Goal: Information Seeking & Learning: Learn about a topic

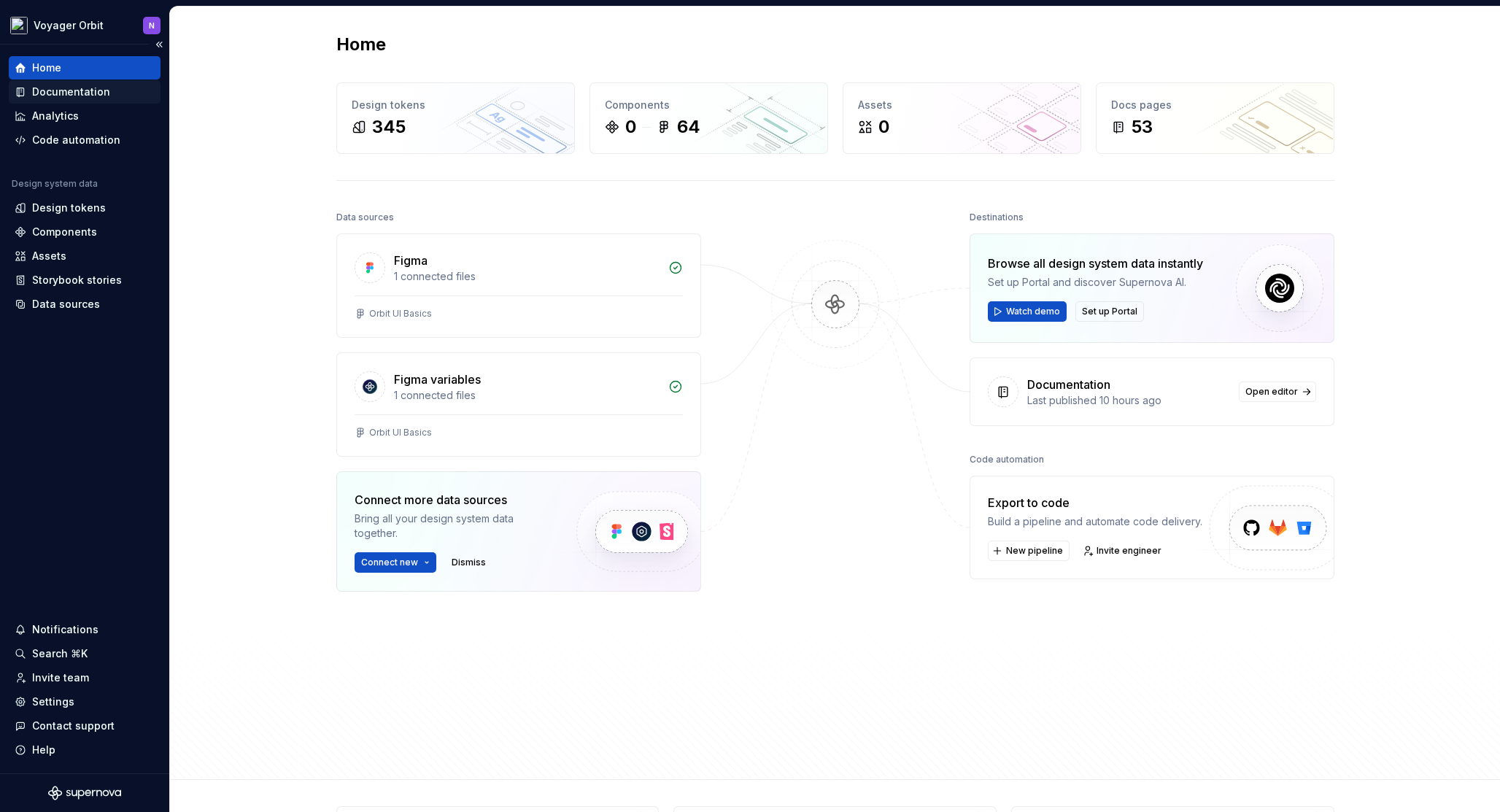
click at [55, 89] on div "Documentation" at bounding box center [71, 92] width 78 height 14
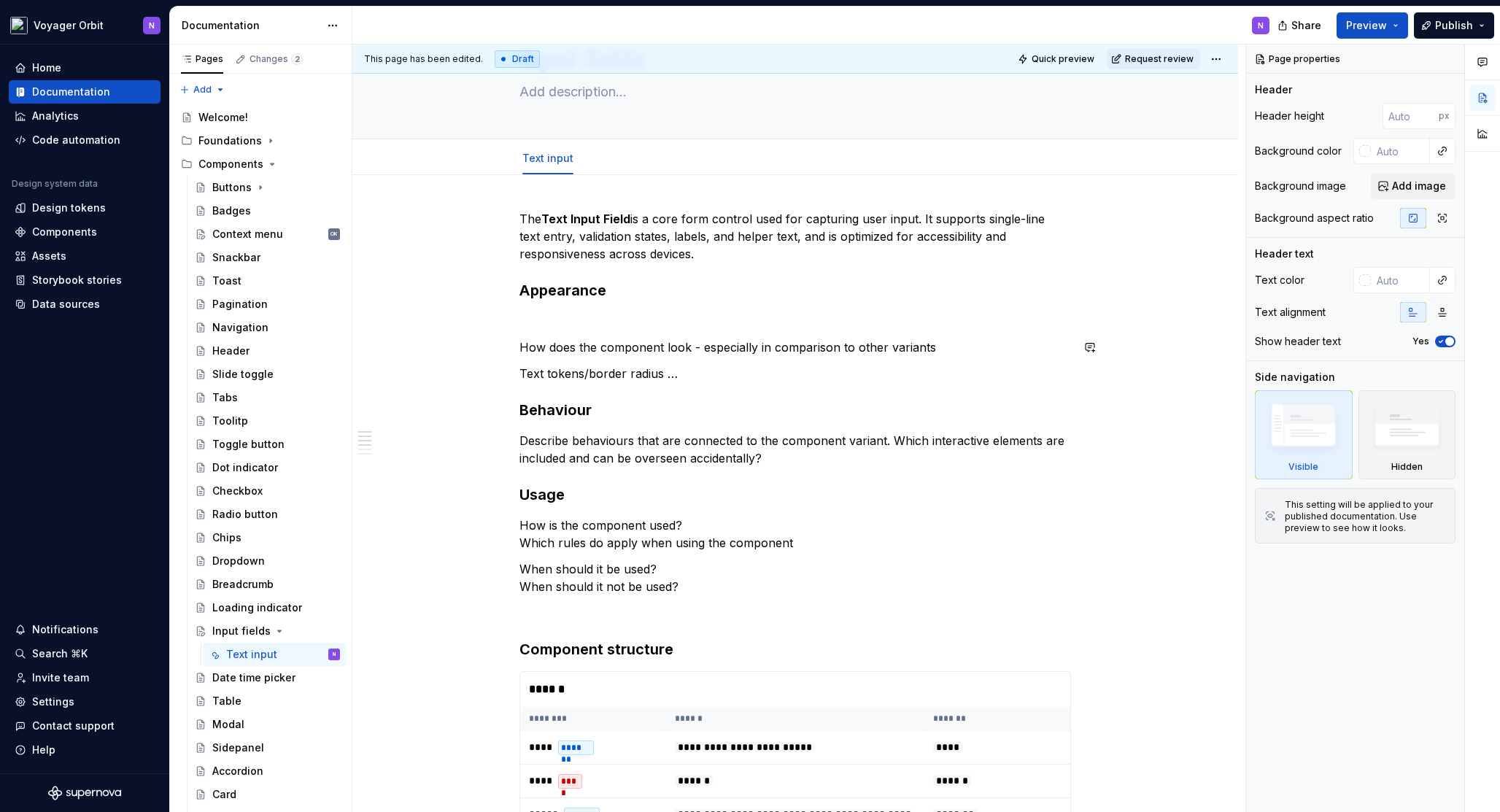
scroll to position [75, 0]
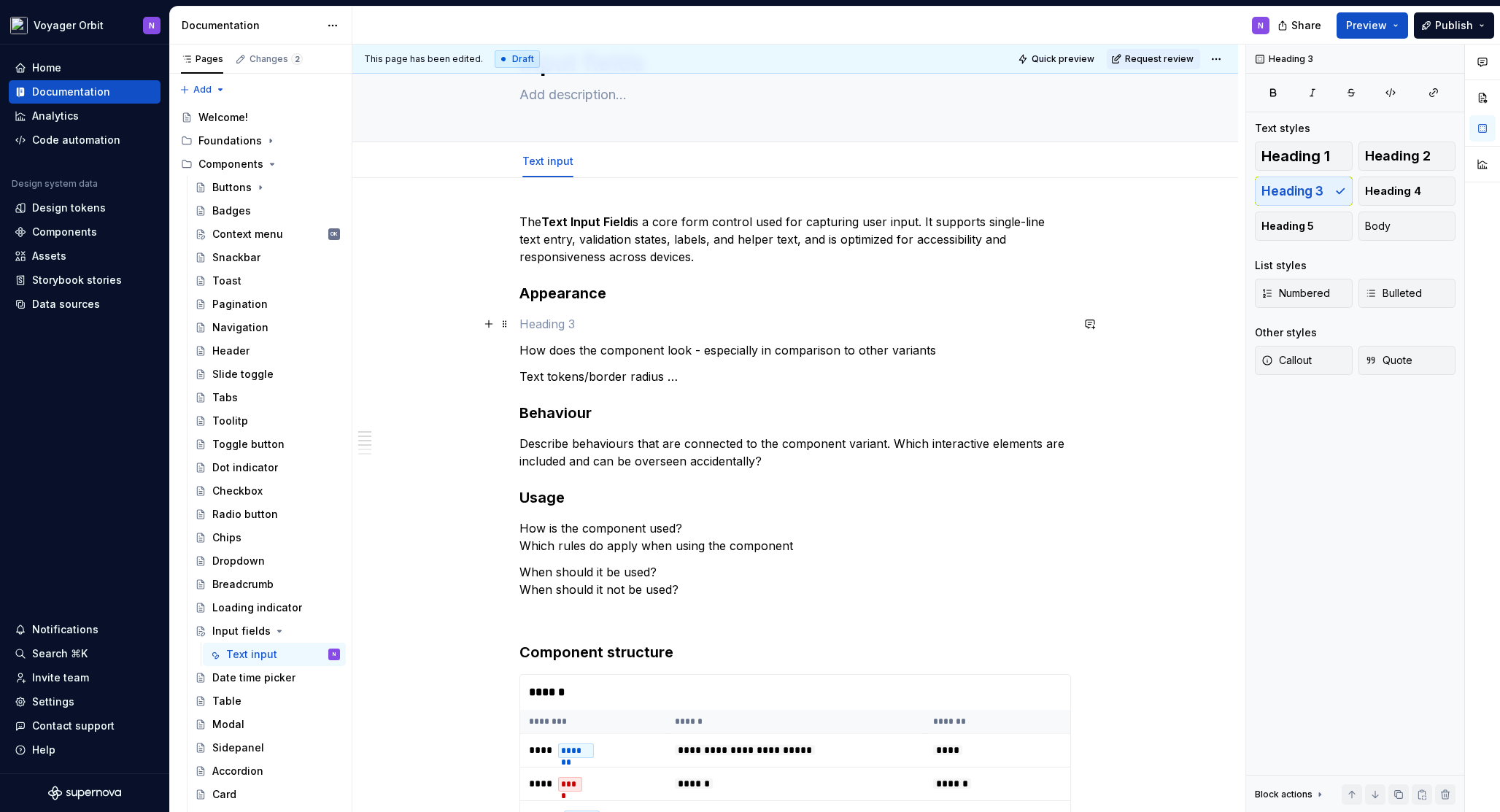
click at [637, 321] on p at bounding box center [795, 324] width 551 height 18
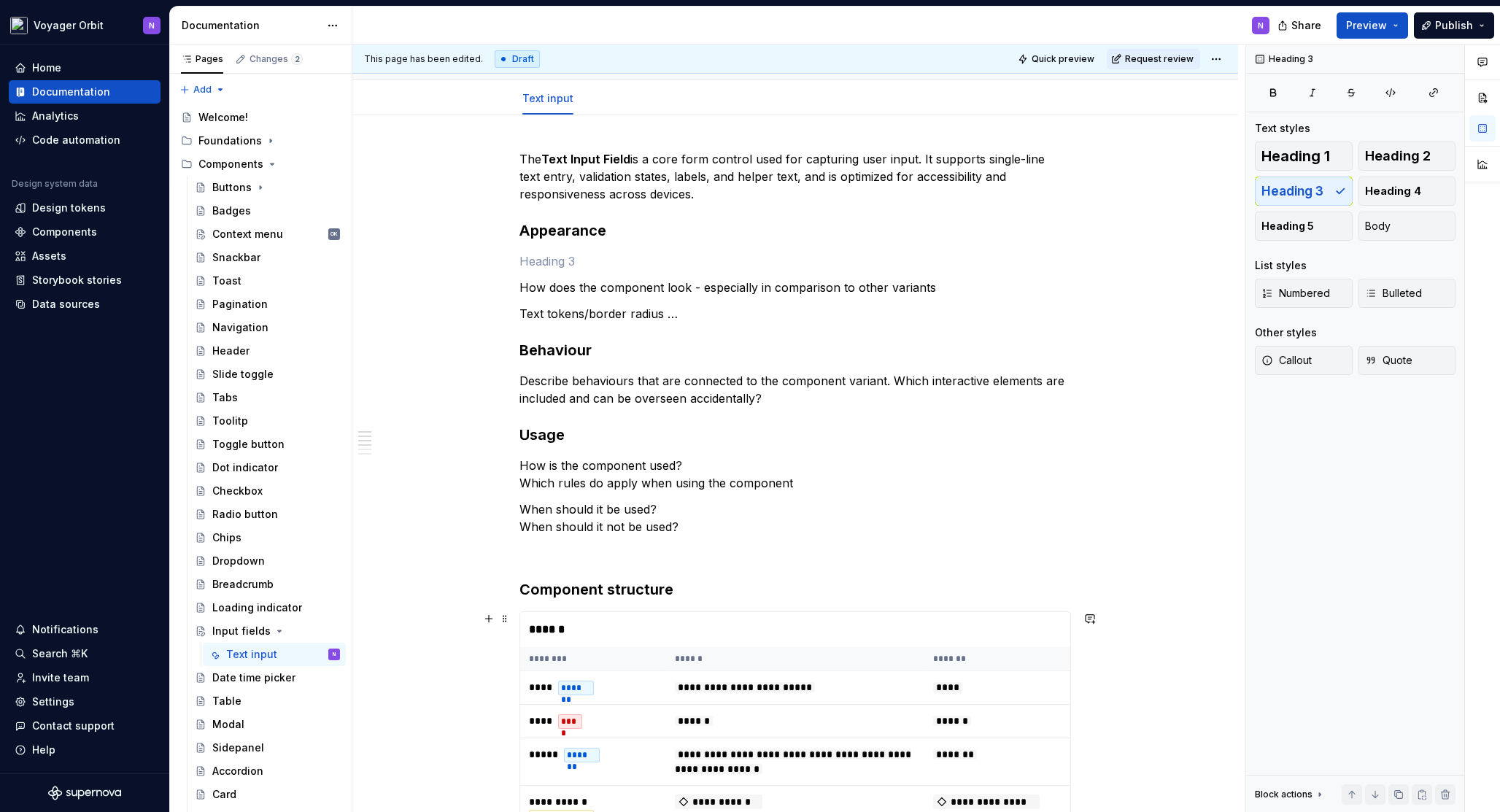
scroll to position [0, 0]
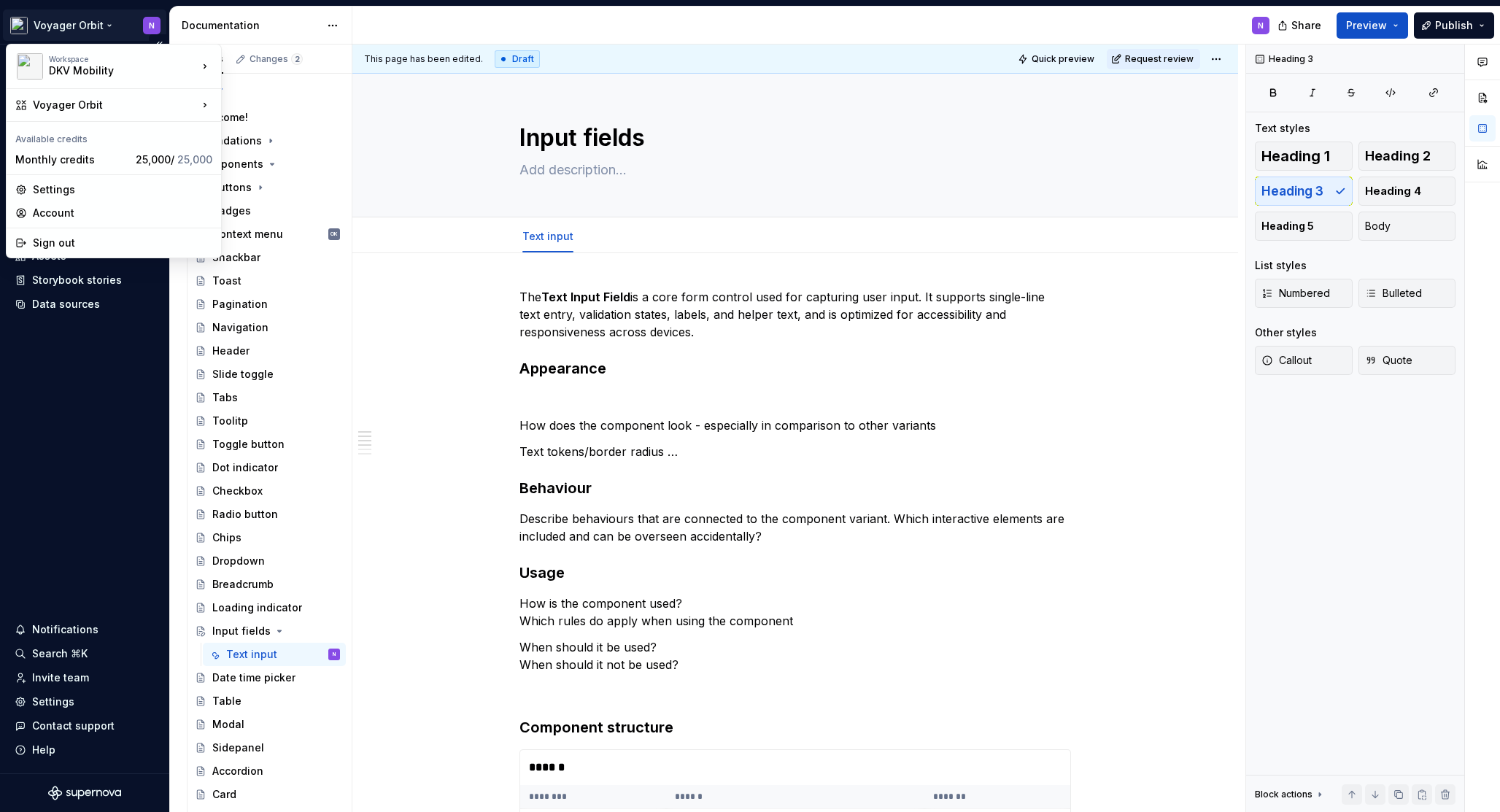
click at [91, 27] on html "Voyager Orbit N Home Documentation Analytics Code automation Design system data…" at bounding box center [750, 406] width 1500 height 812
type textarea "*"
click at [87, 217] on div "Account" at bounding box center [122, 212] width 179 height 14
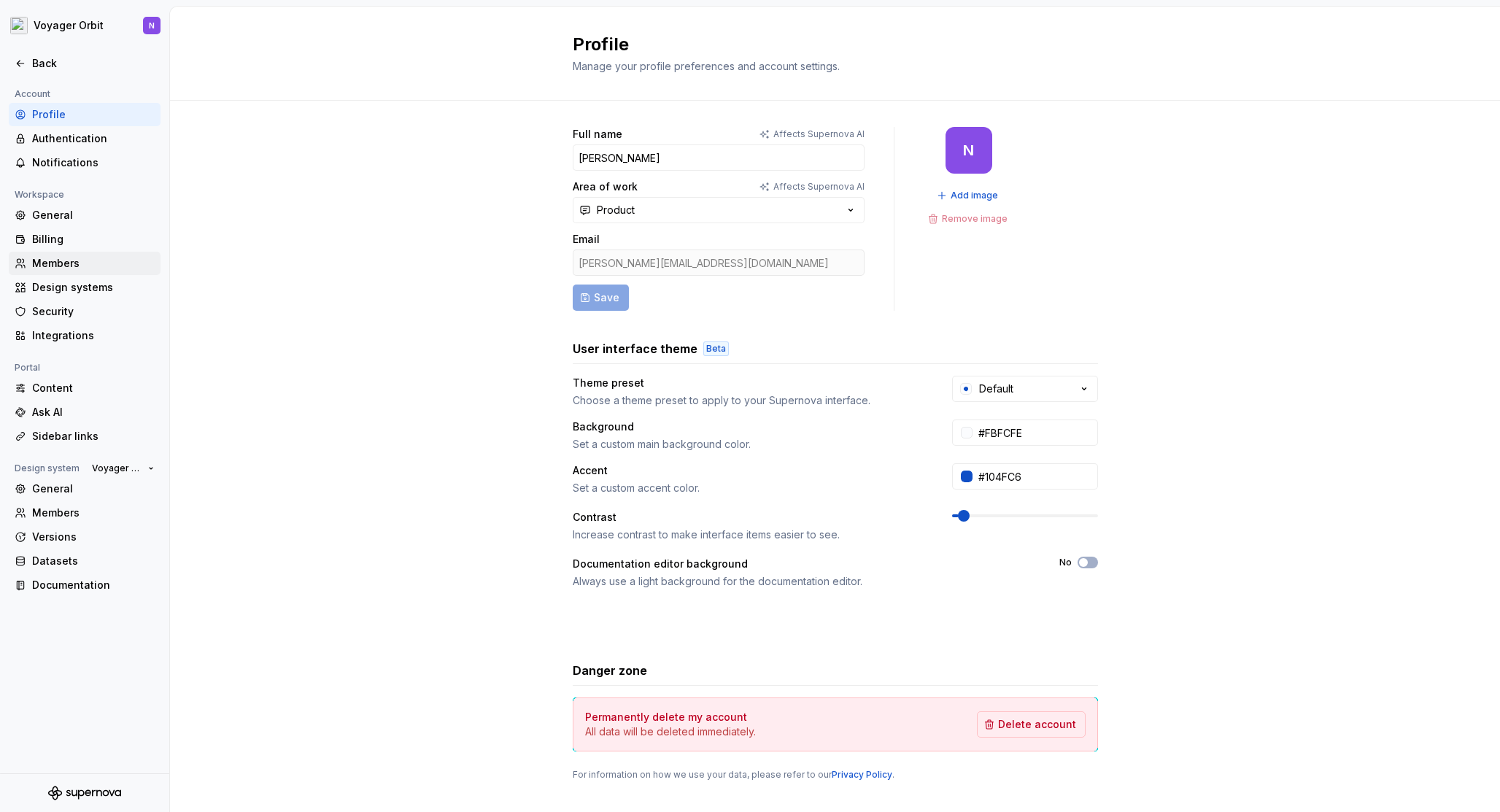
click at [76, 262] on div "Members" at bounding box center [93, 263] width 123 height 14
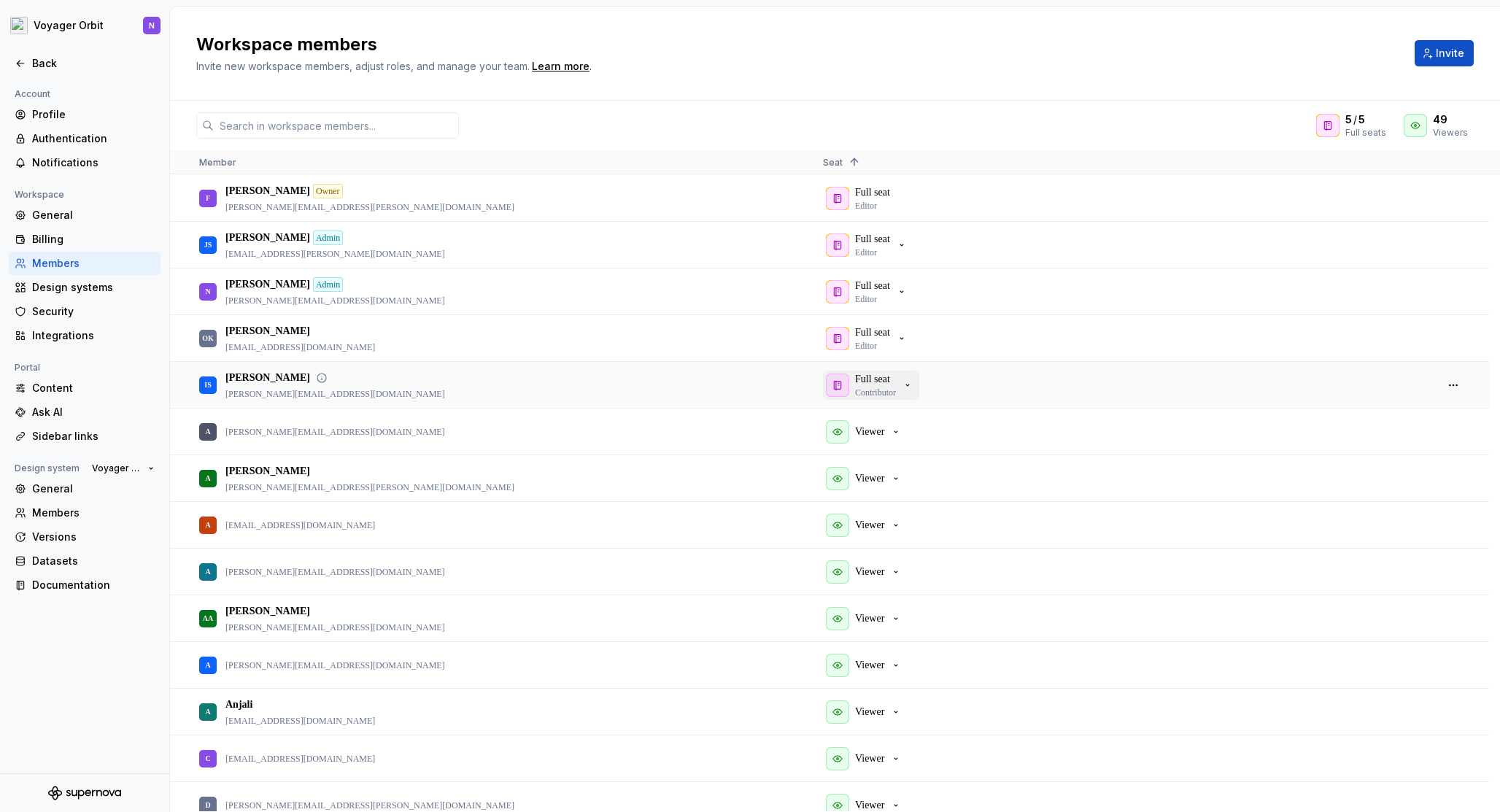
click at [896, 387] on p "Contributor" at bounding box center [876, 392] width 41 height 11
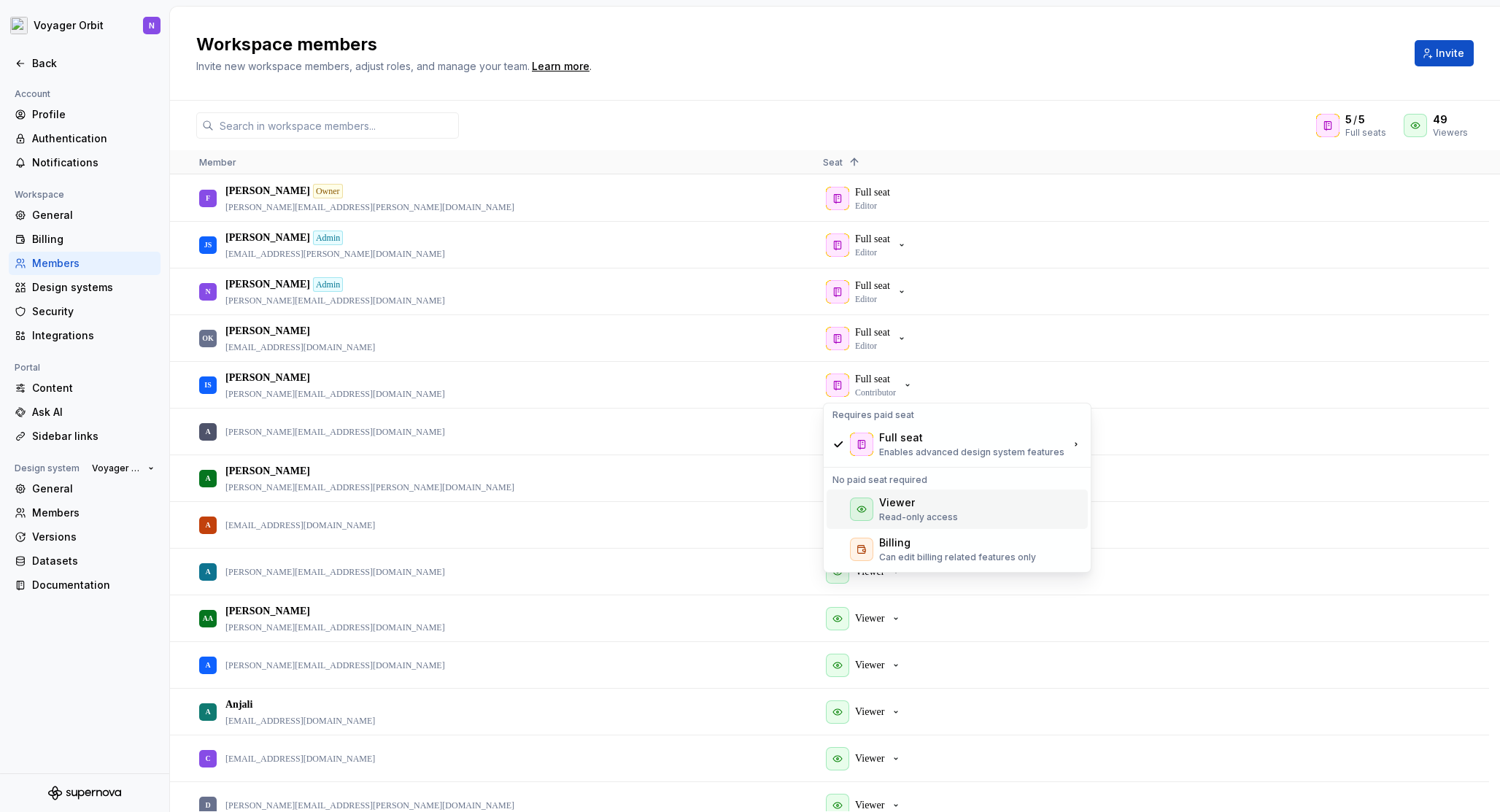
click at [933, 517] on p "Read-only access" at bounding box center [918, 517] width 79 height 11
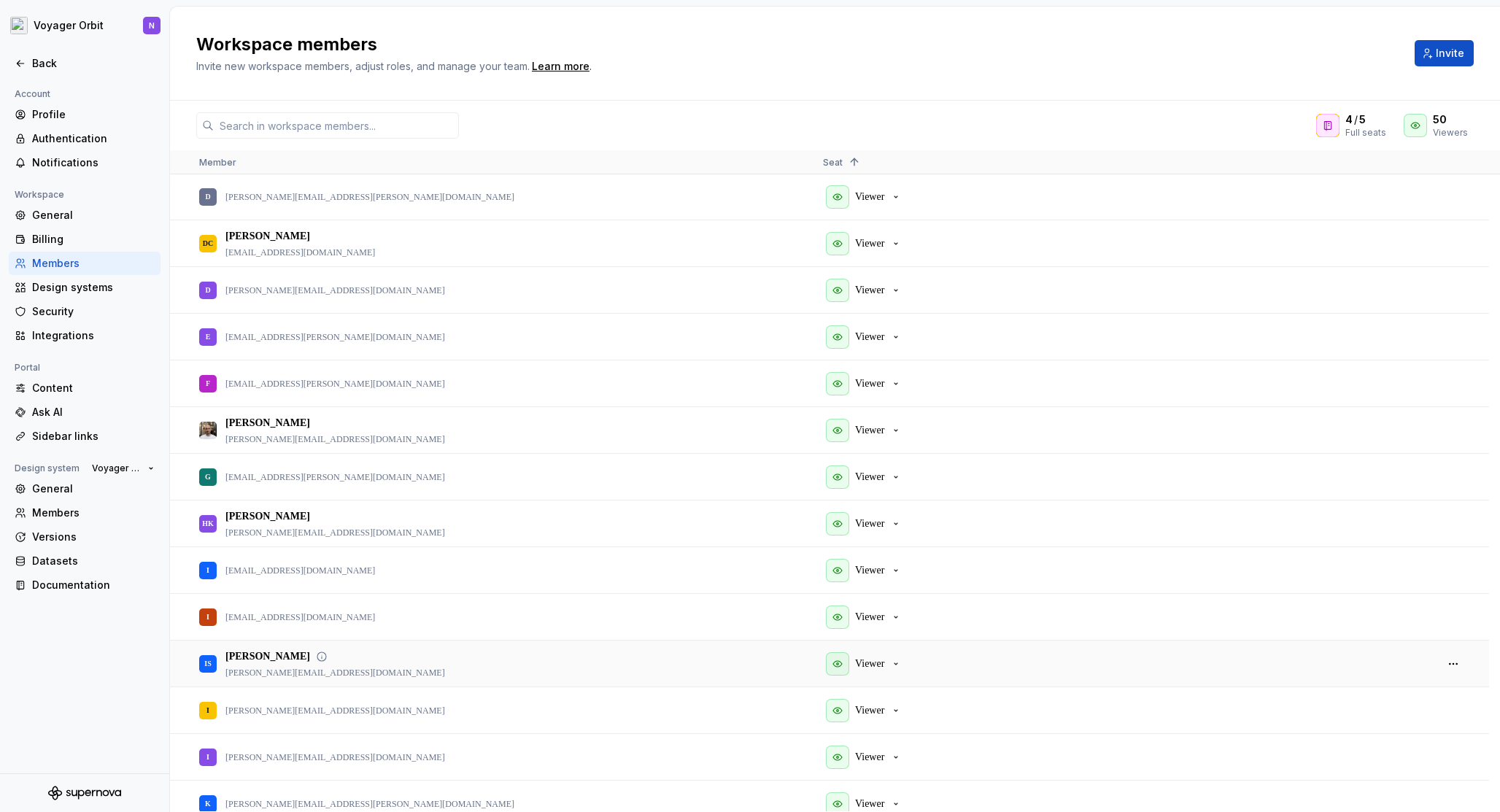
scroll to position [585, 0]
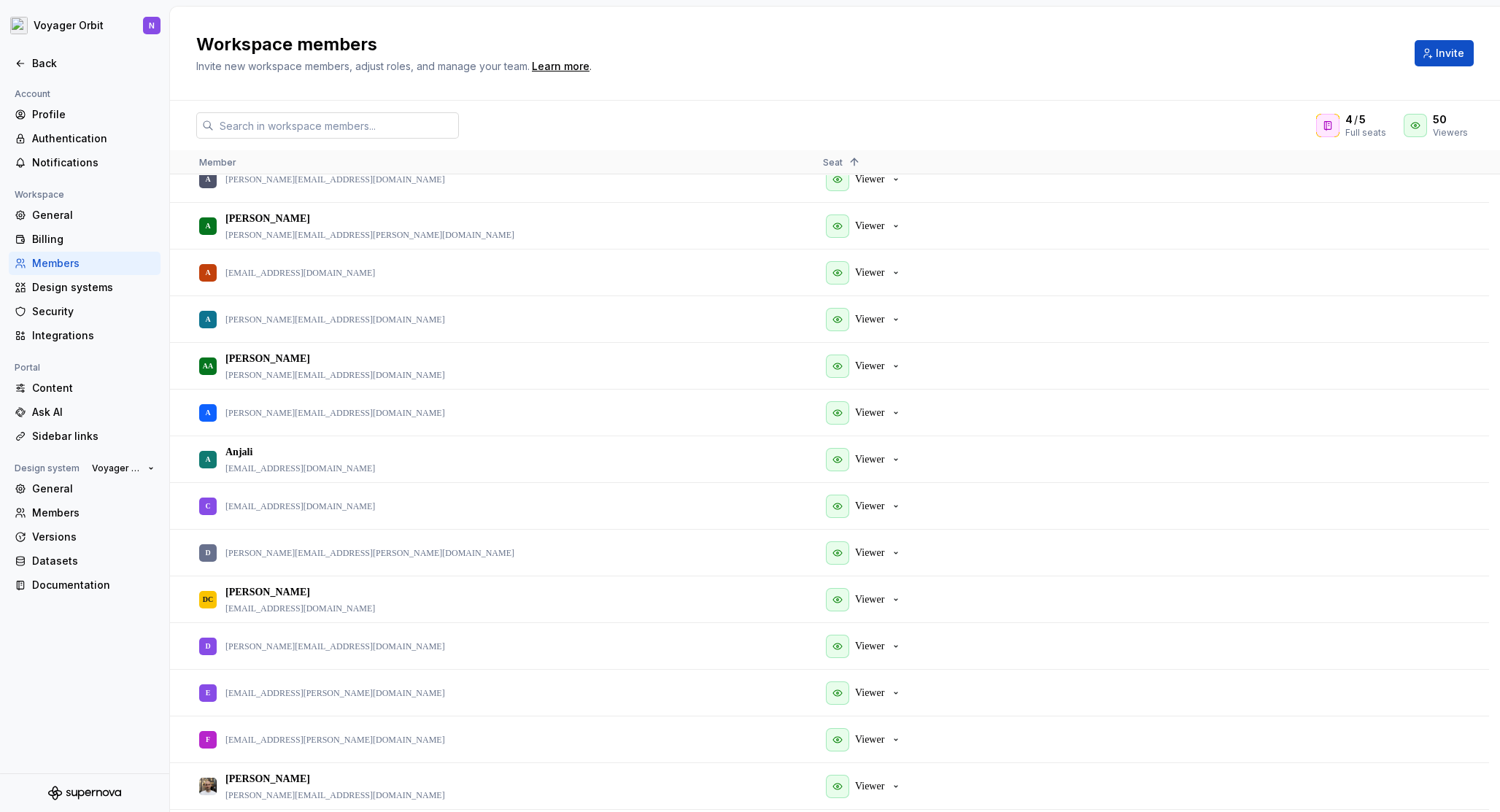
click at [327, 130] on input "text" at bounding box center [336, 125] width 245 height 26
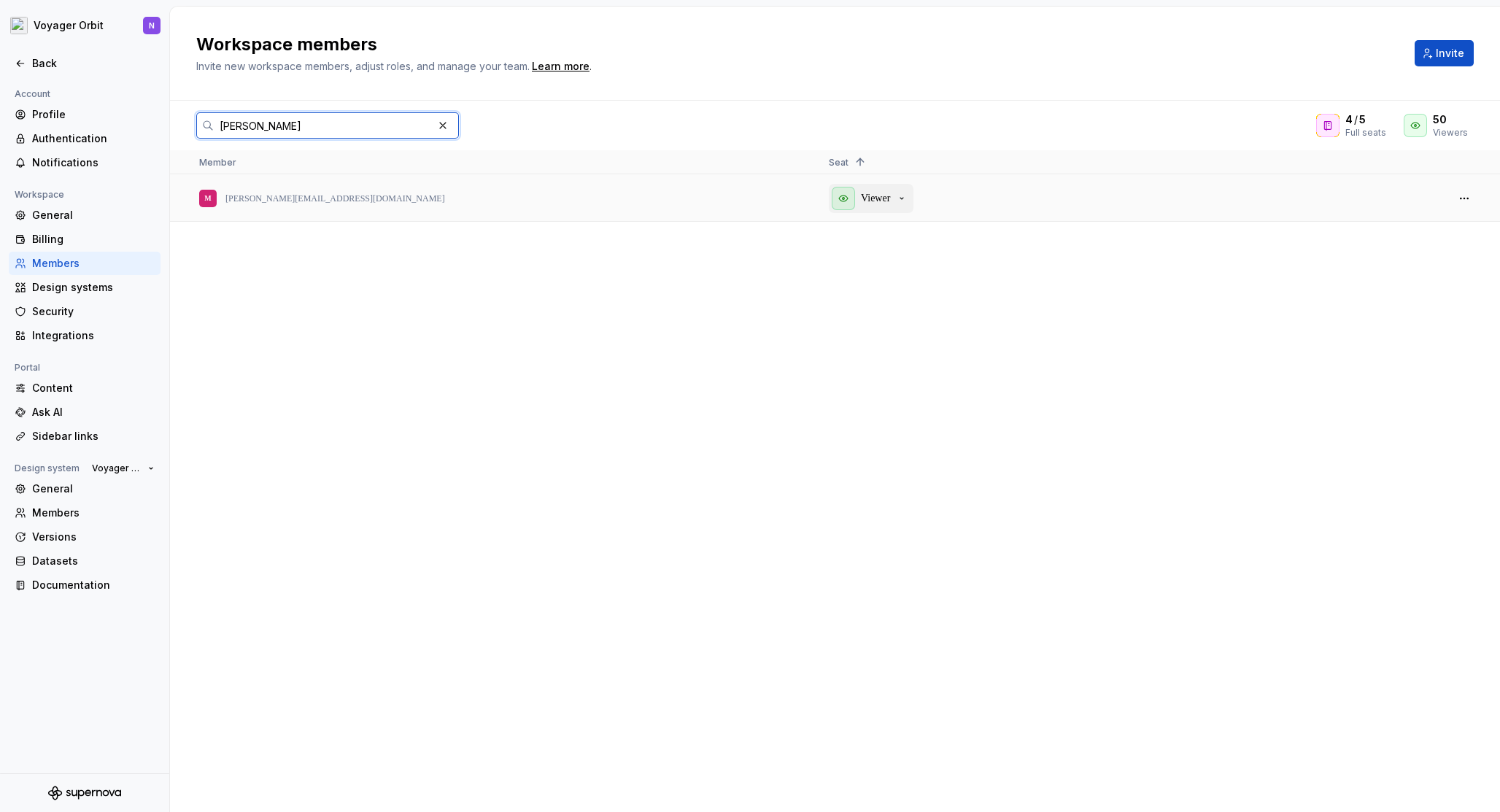
type input "mike"
click at [880, 198] on p "Viewer" at bounding box center [876, 198] width 29 height 14
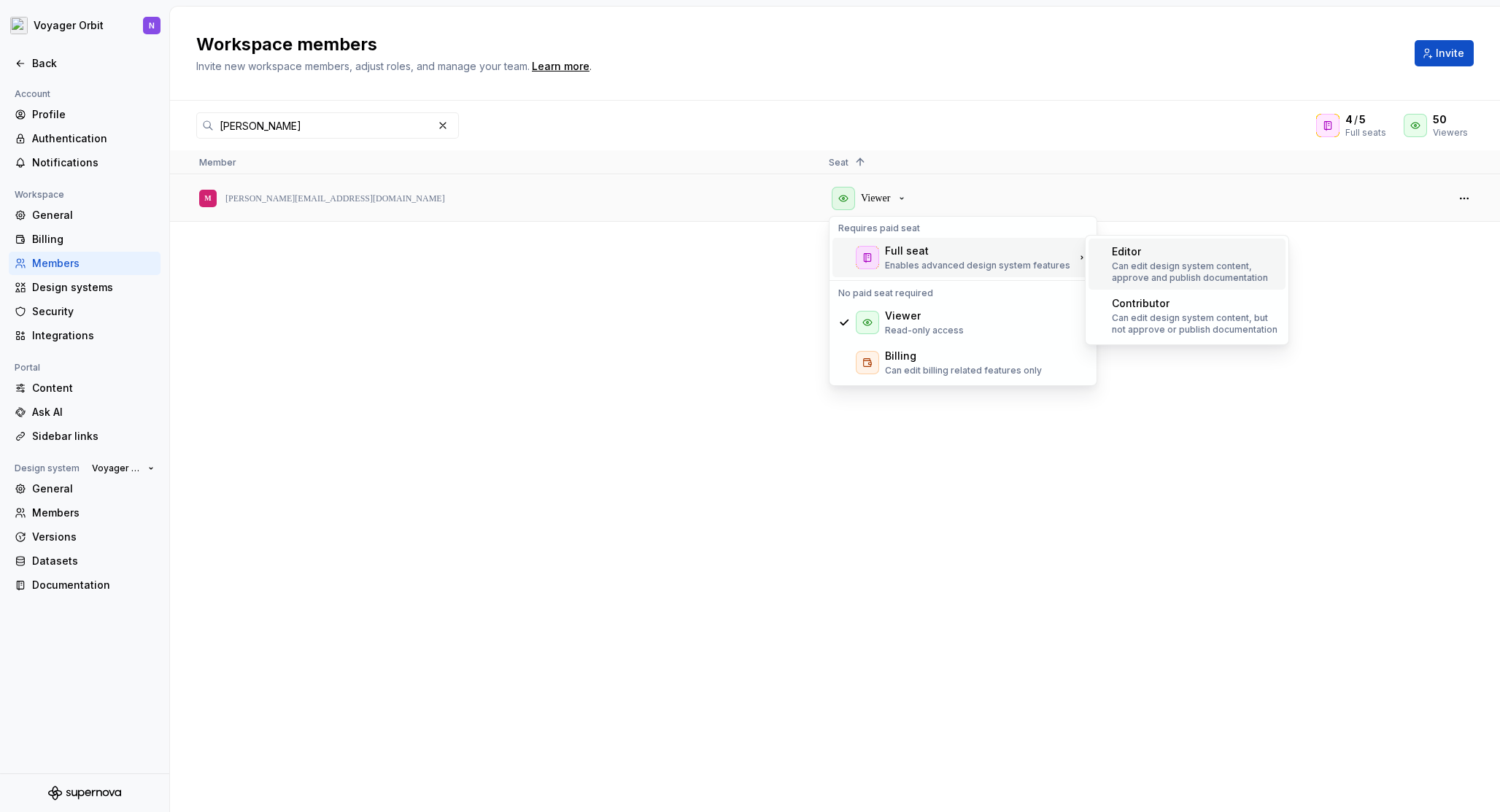
click at [1130, 272] on p "Can edit design system content, approve and publish documentation" at bounding box center [1195, 272] width 168 height 24
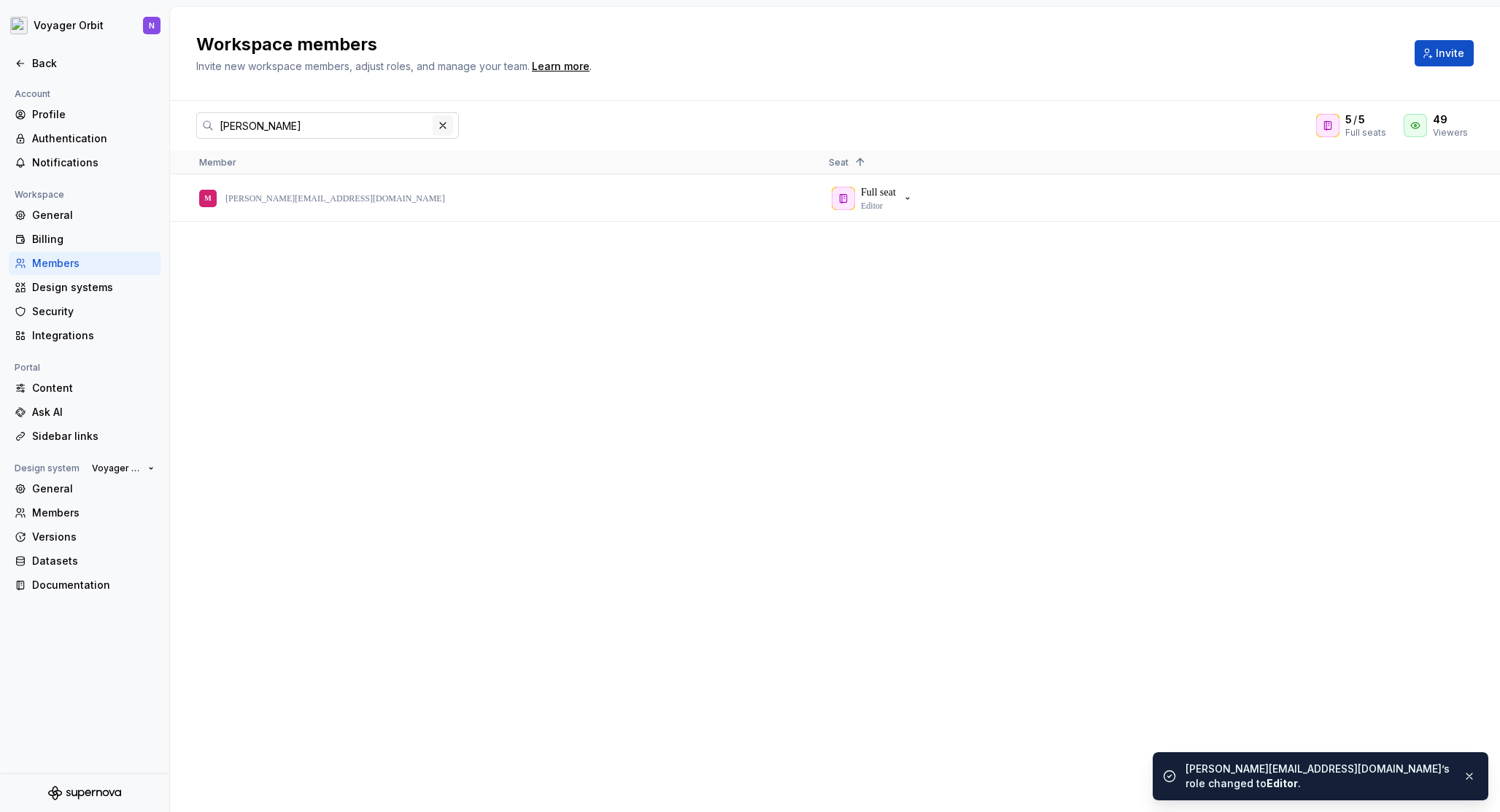
click at [443, 122] on button "button" at bounding box center [443, 125] width 21 height 21
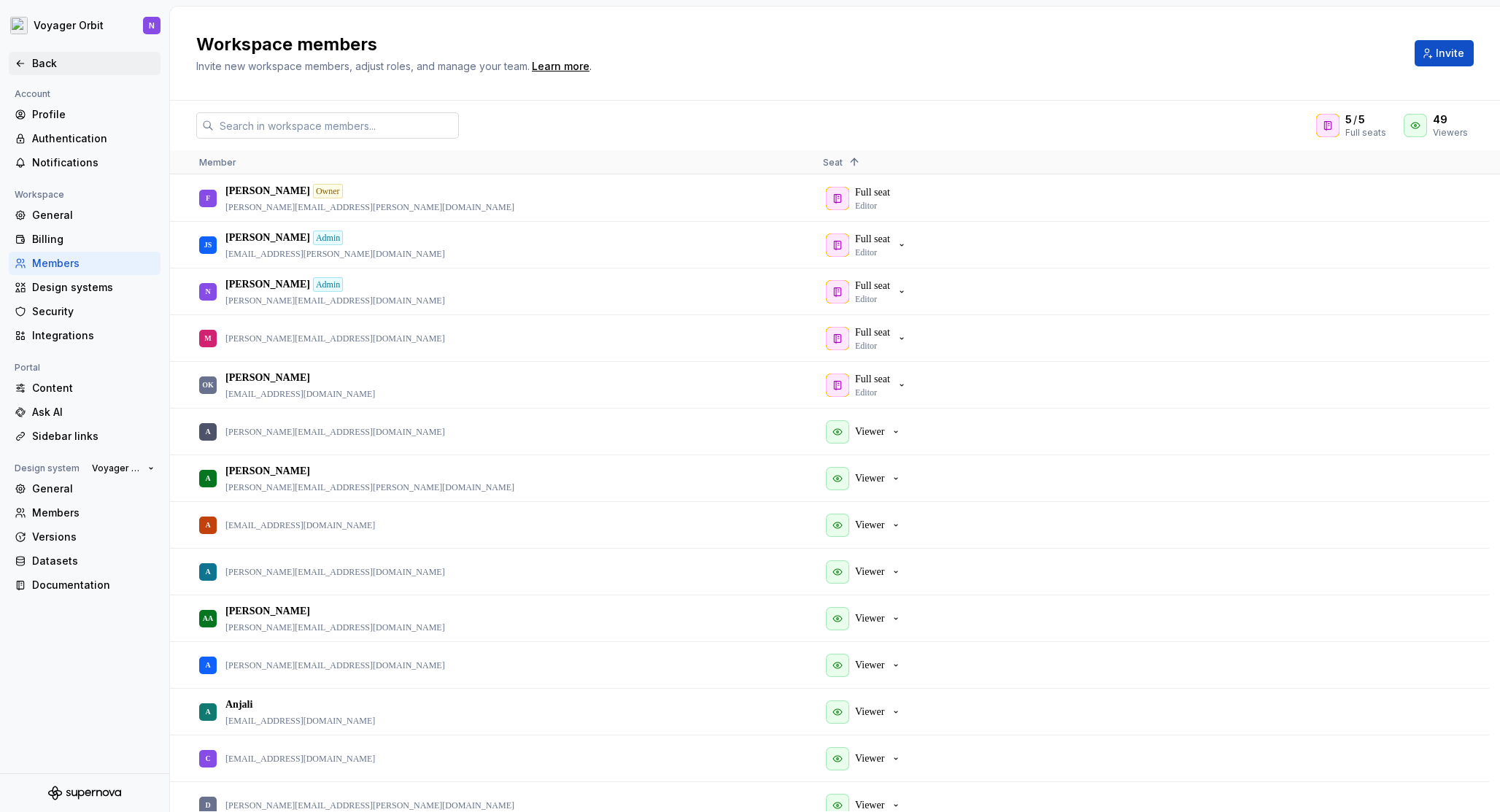
click at [46, 60] on div "Back" at bounding box center [93, 63] width 123 height 14
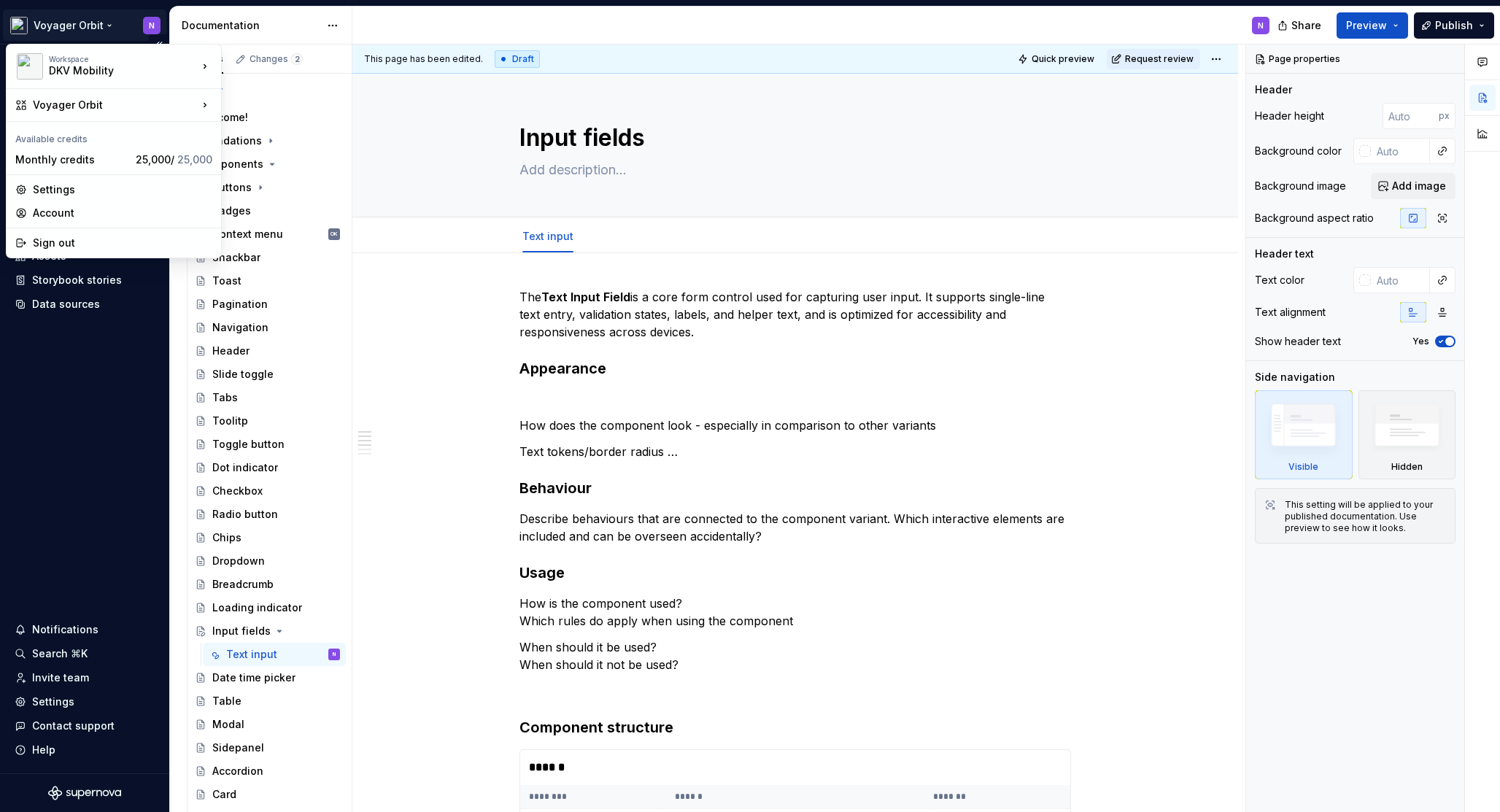
click at [73, 24] on html "Voyager Orbit N Home Documentation Analytics Code automation Design system data…" at bounding box center [750, 406] width 1500 height 812
click at [289, 18] on html "Voyager Orbit N Home Documentation Analytics Code automation Design system data…" at bounding box center [750, 406] width 1500 height 812
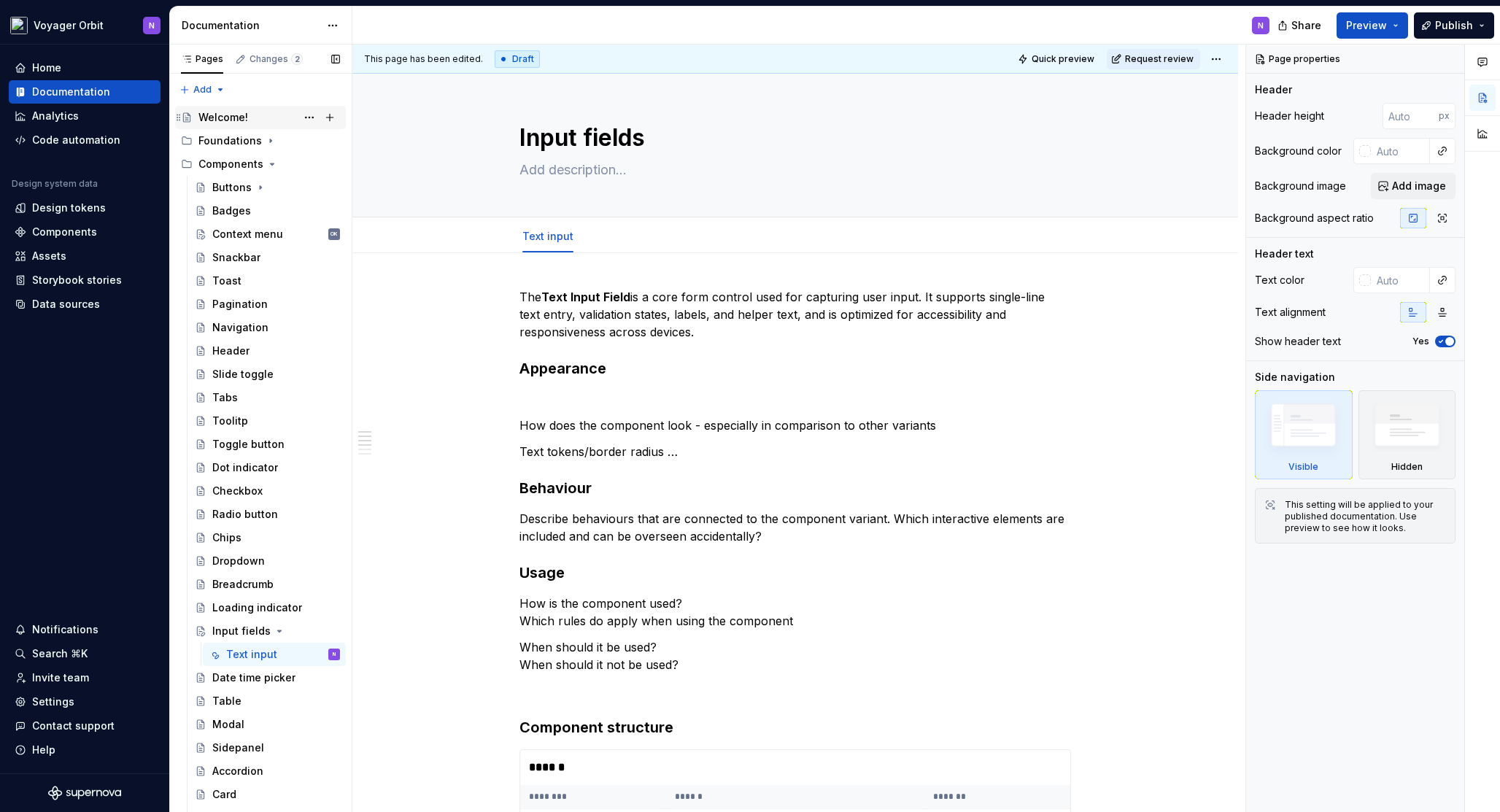
click at [231, 124] on div "Welcome!" at bounding box center [223, 117] width 50 height 14
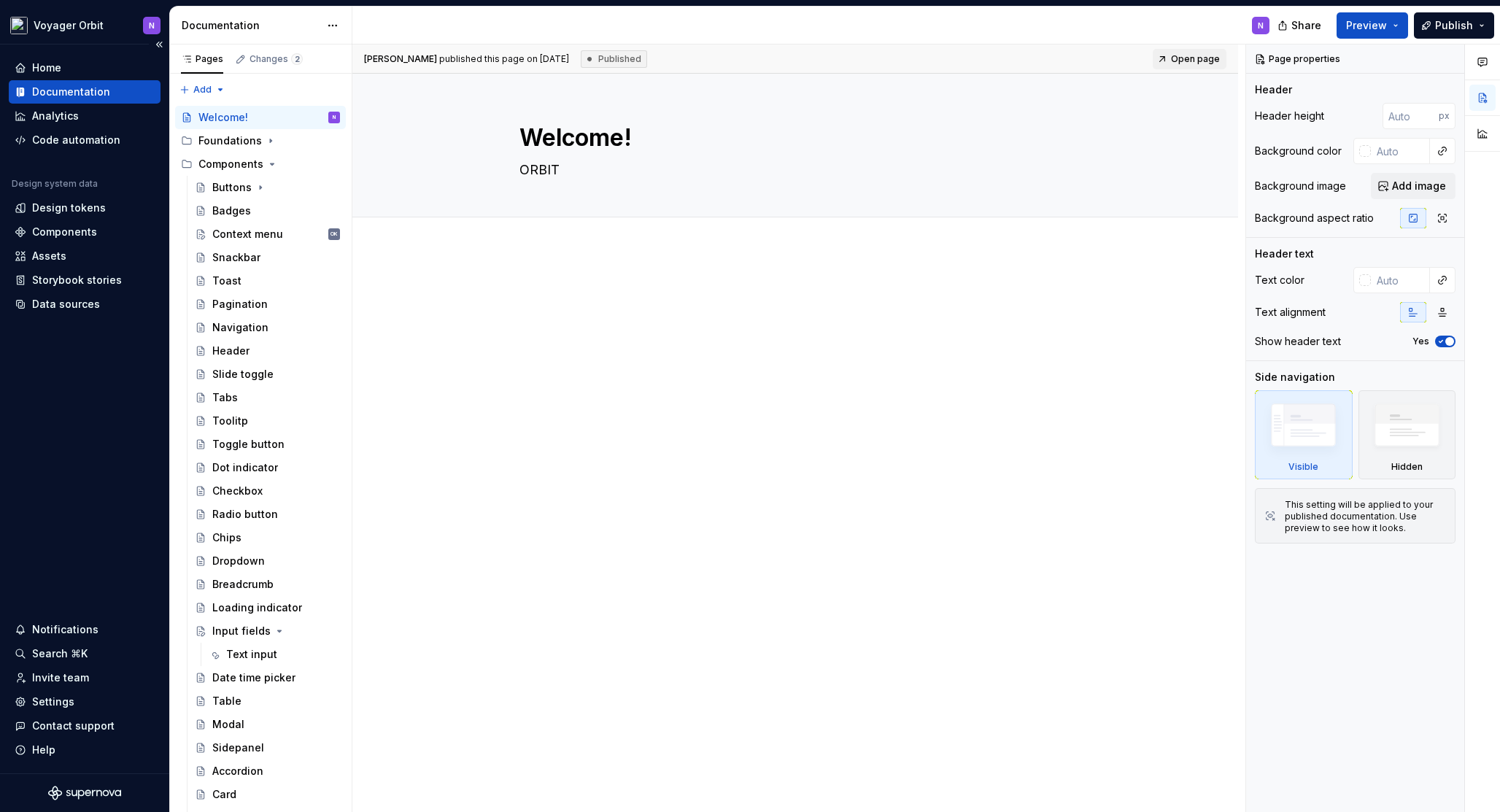
click at [48, 530] on div "Home Documentation Analytics Code automation Design system data Design tokens C…" at bounding box center [85, 408] width 169 height 729
click at [573, 190] on div "Welcome! ORBIT" at bounding box center [795, 145] width 551 height 143
type textarea "*"
click at [573, 308] on div at bounding box center [795, 312] width 551 height 56
click at [566, 291] on p at bounding box center [795, 293] width 551 height 18
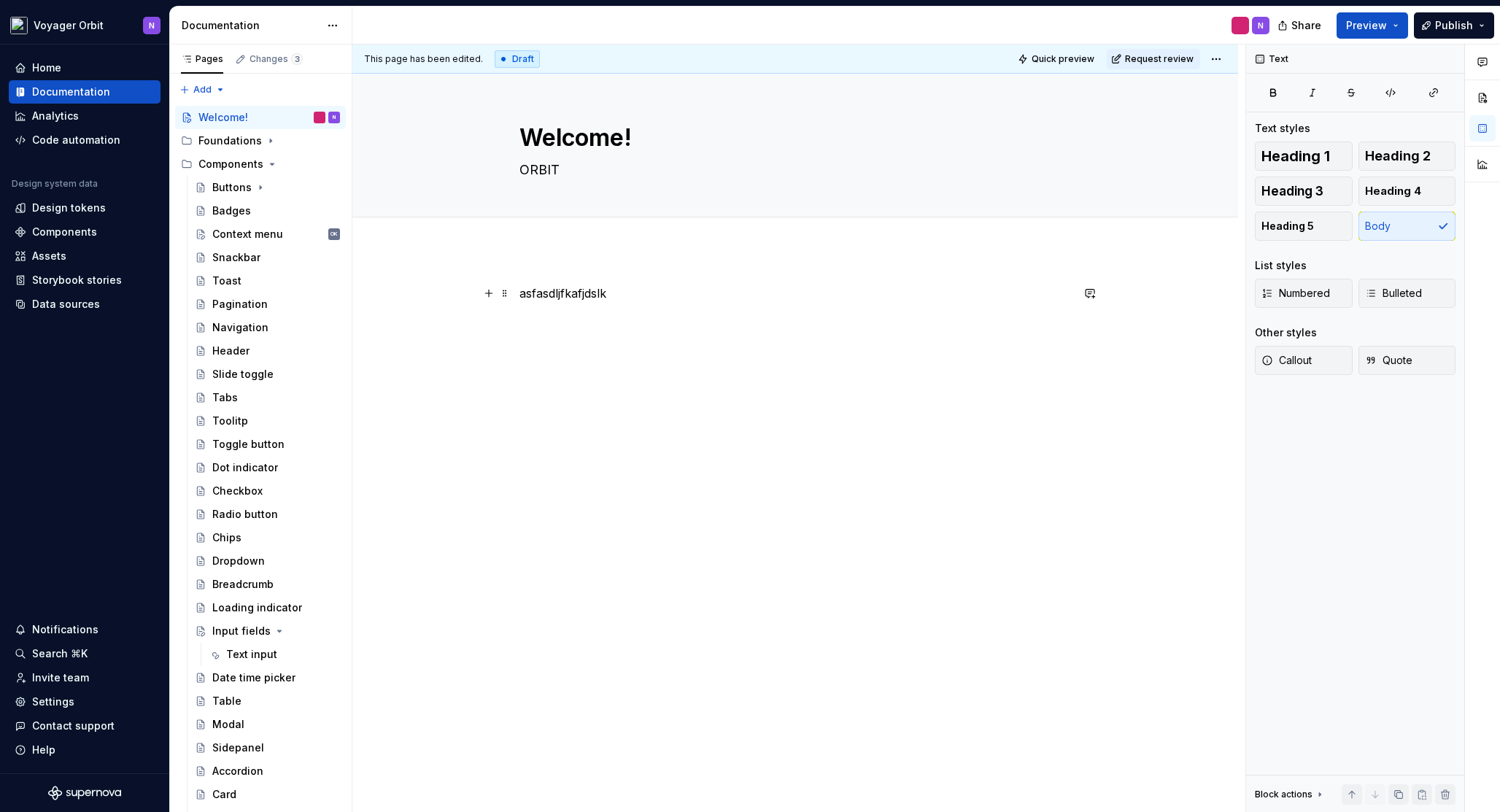
click at [591, 288] on p "asfasdljfkafjdslk" at bounding box center [795, 293] width 551 height 18
click at [624, 377] on div "Lore" at bounding box center [795, 425] width 885 height 352
click at [266, 139] on icon "Page tree" at bounding box center [270, 140] width 11 height 11
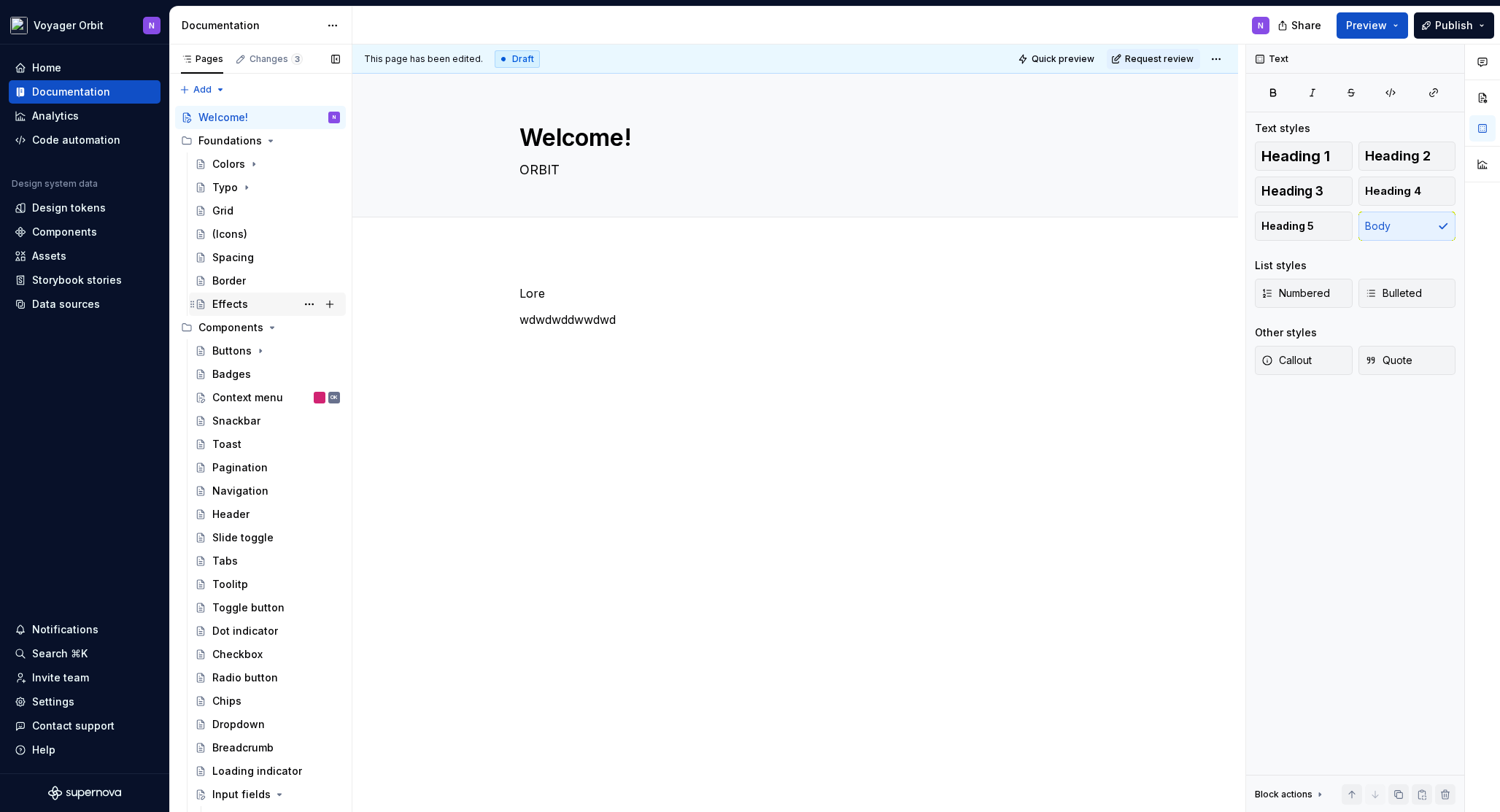
click at [260, 301] on div "Effects" at bounding box center [276, 304] width 127 height 21
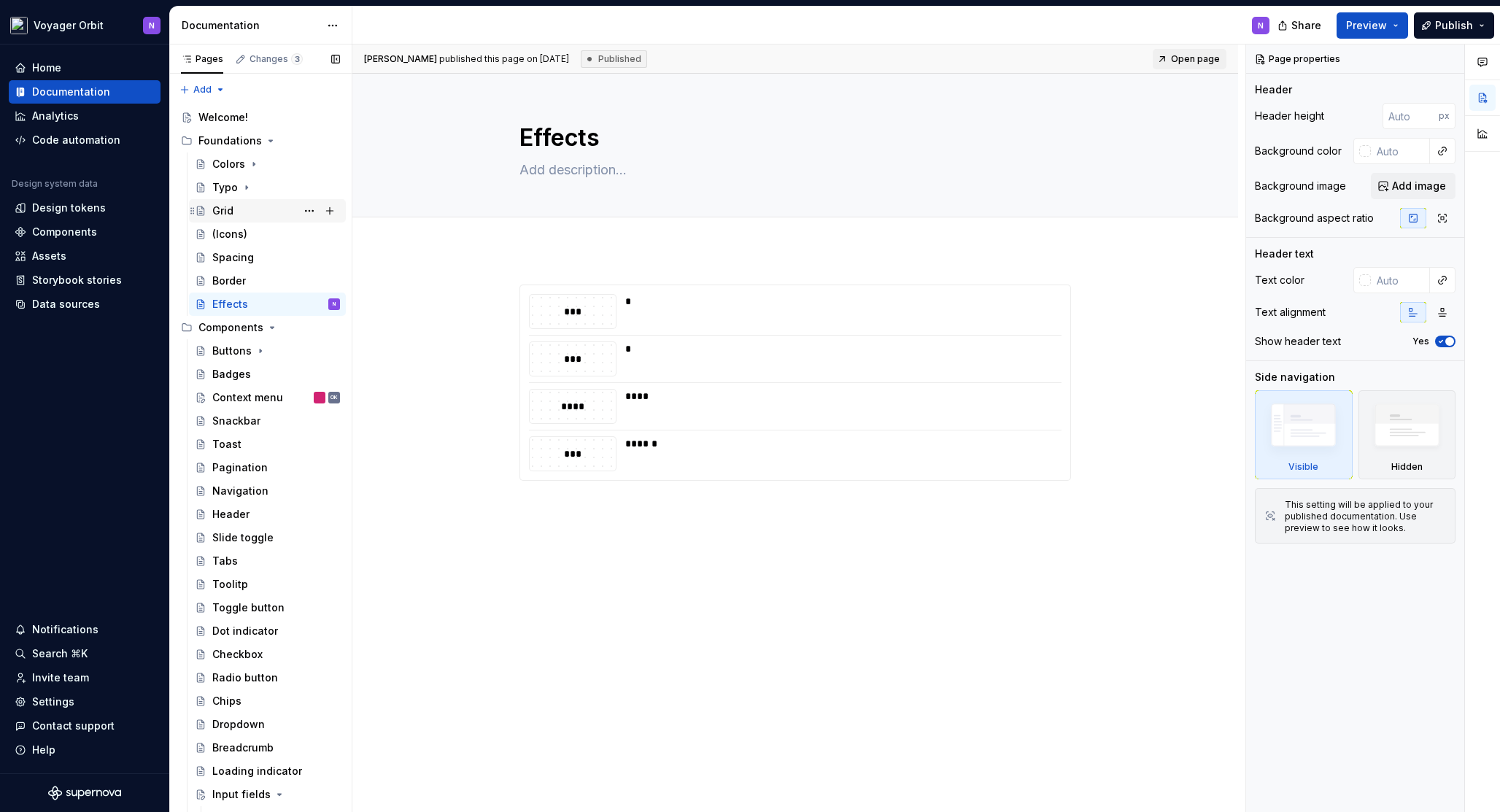
click at [248, 216] on div "Grid" at bounding box center [276, 211] width 127 height 21
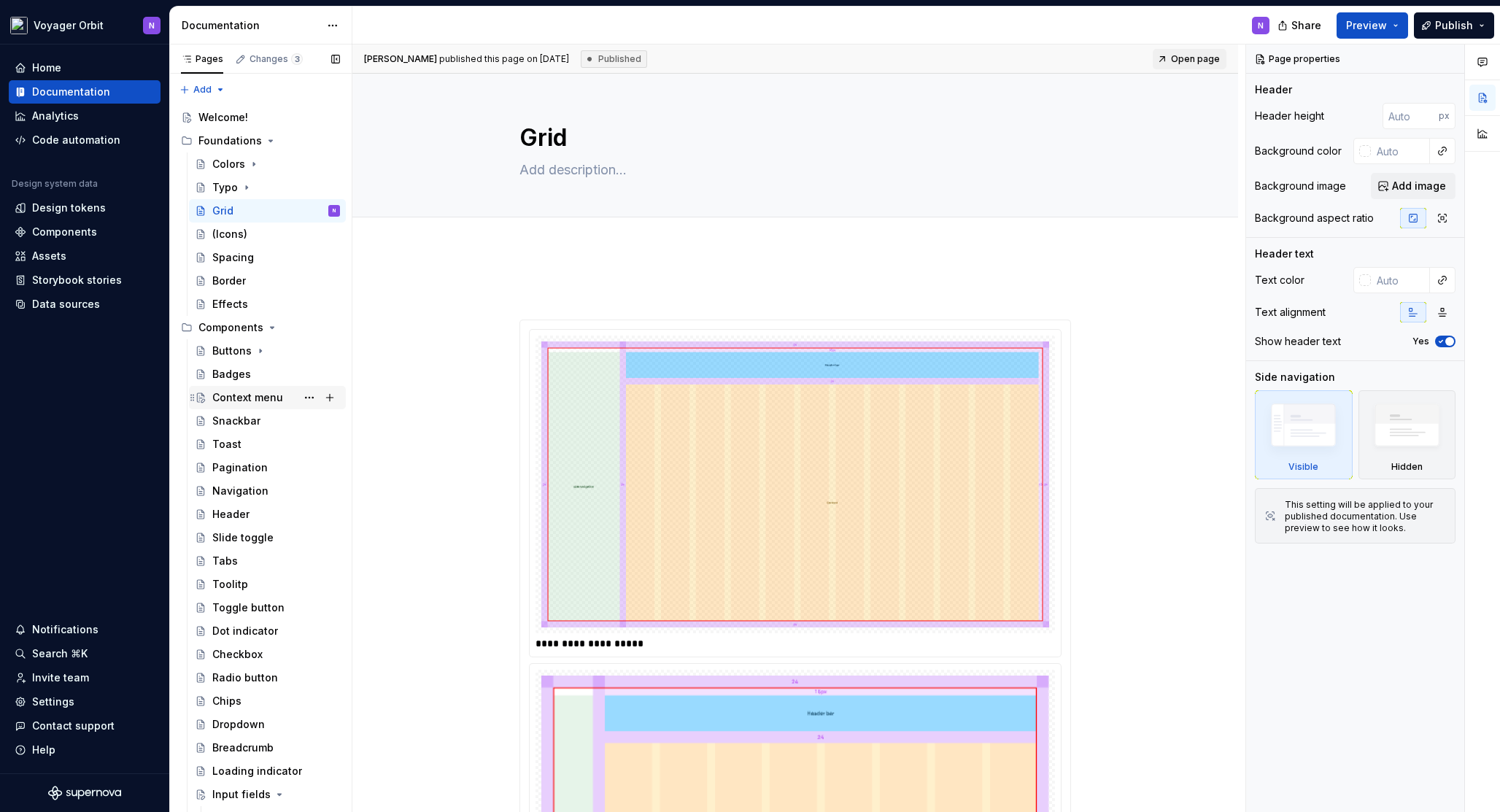
click at [247, 397] on div "Context menu" at bounding box center [247, 397] width 71 height 14
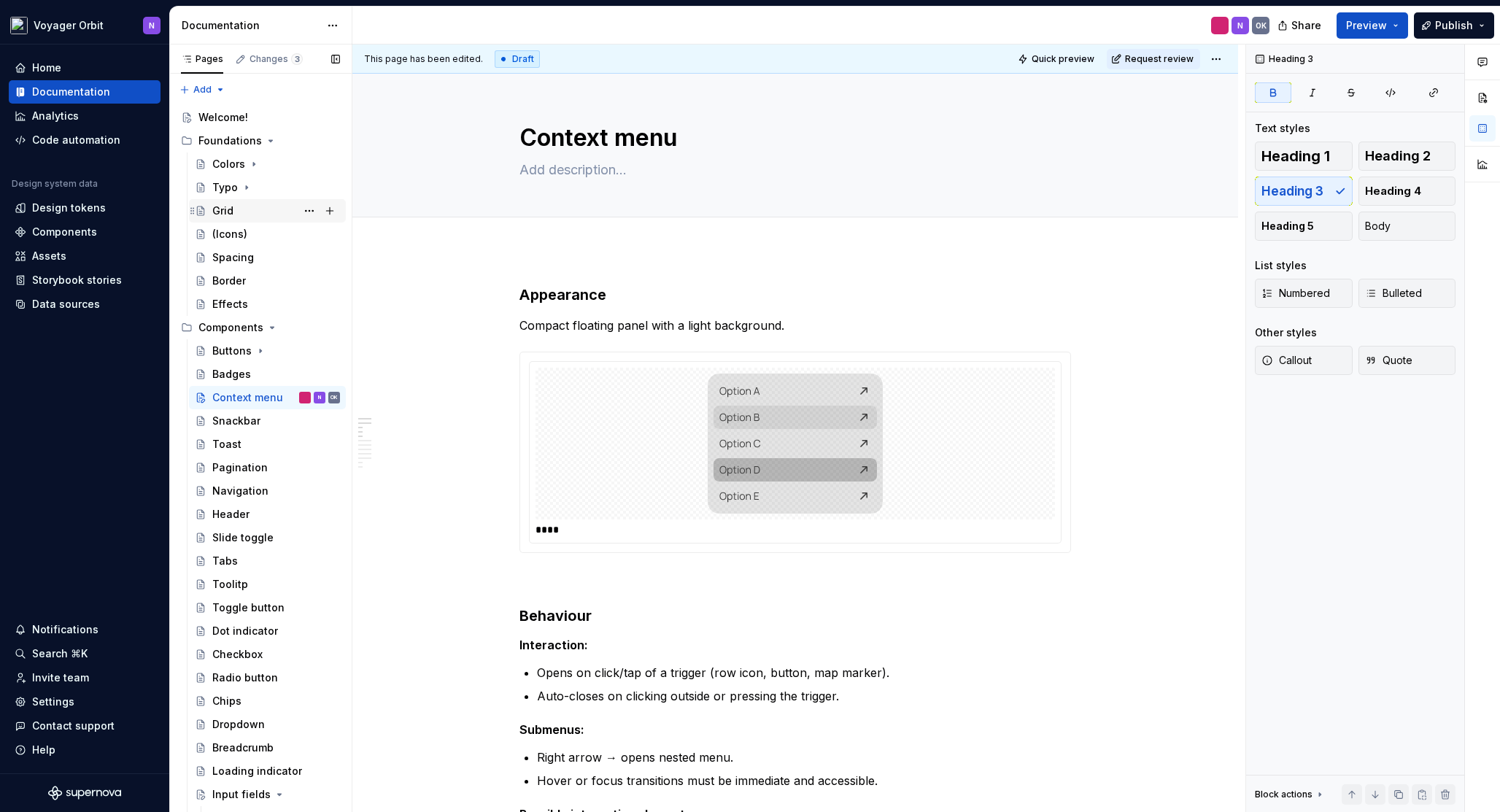
click at [231, 211] on div "Grid" at bounding box center [223, 211] width 21 height 14
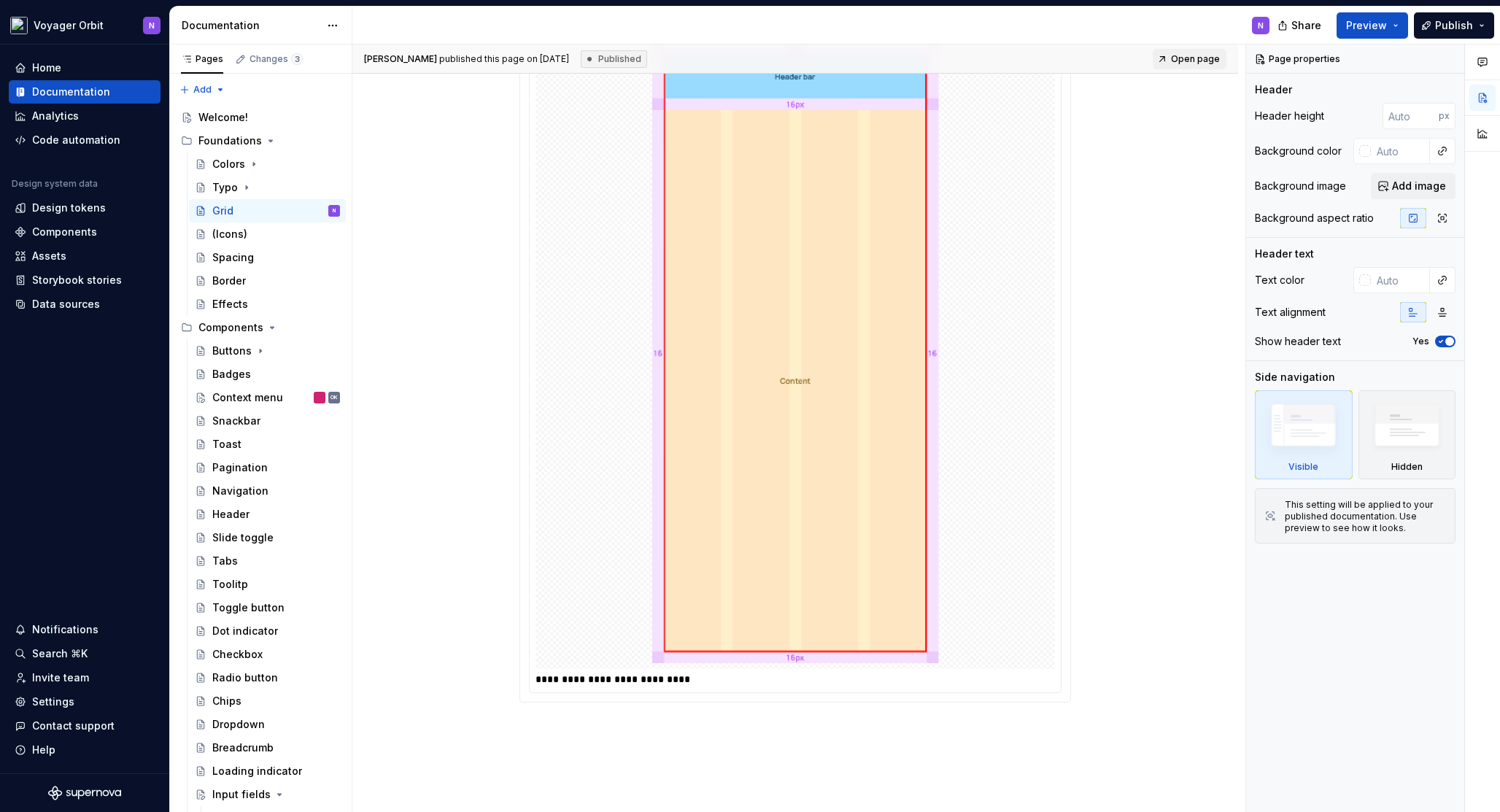
scroll to position [1920, 0]
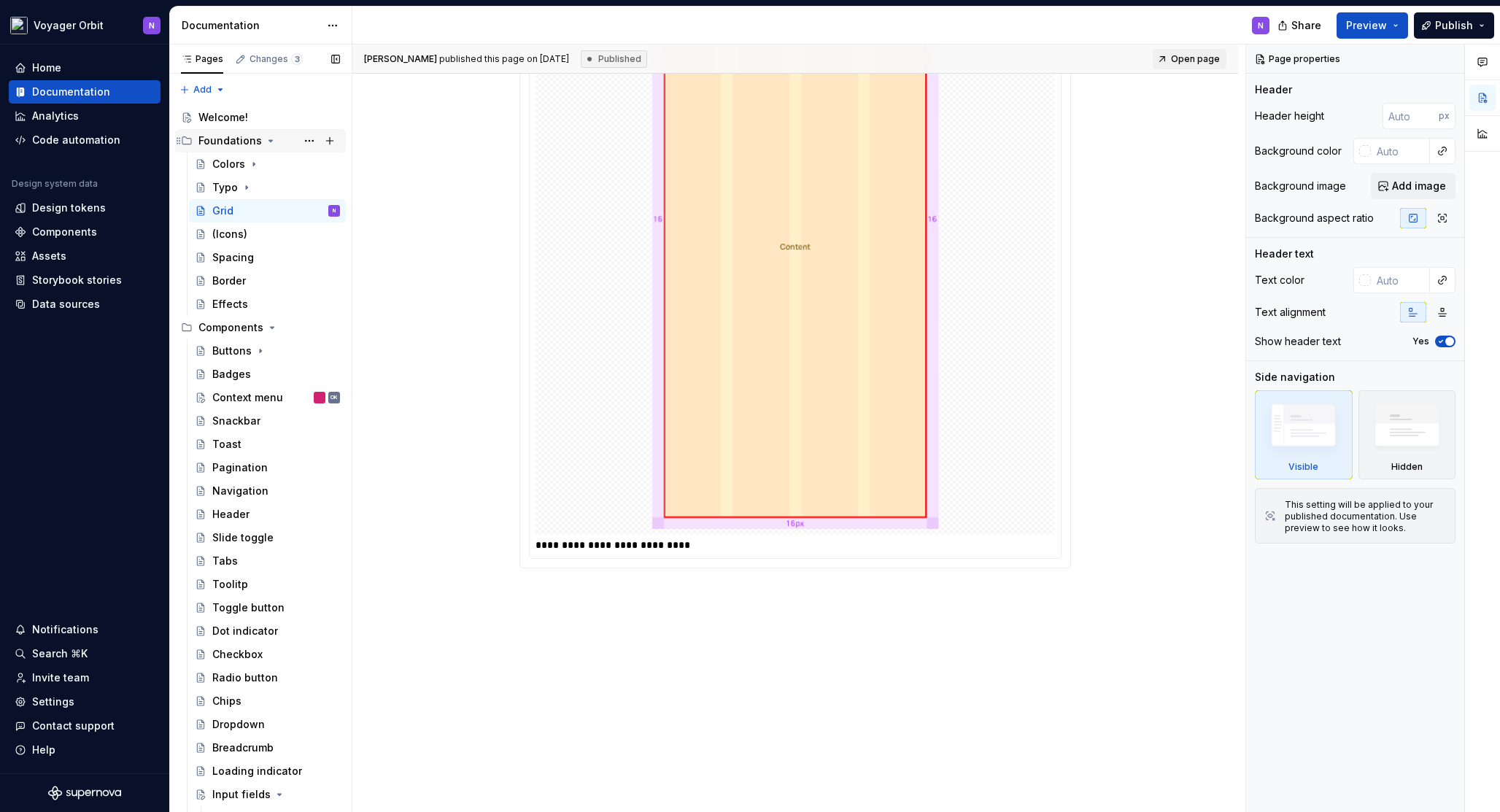
click at [265, 143] on icon "Page tree" at bounding box center [270, 140] width 11 height 11
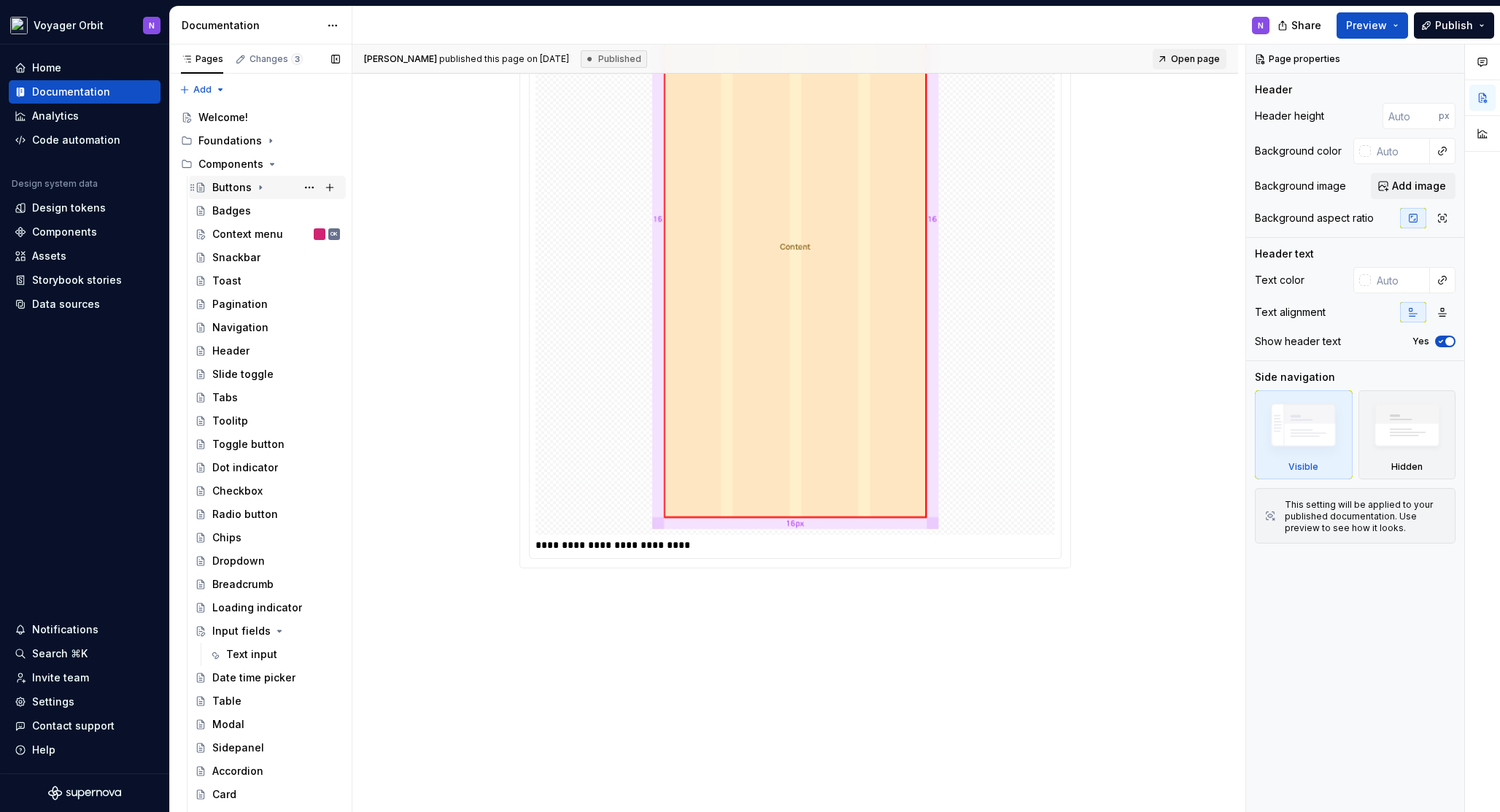
click at [234, 186] on div "Buttons" at bounding box center [232, 187] width 40 height 14
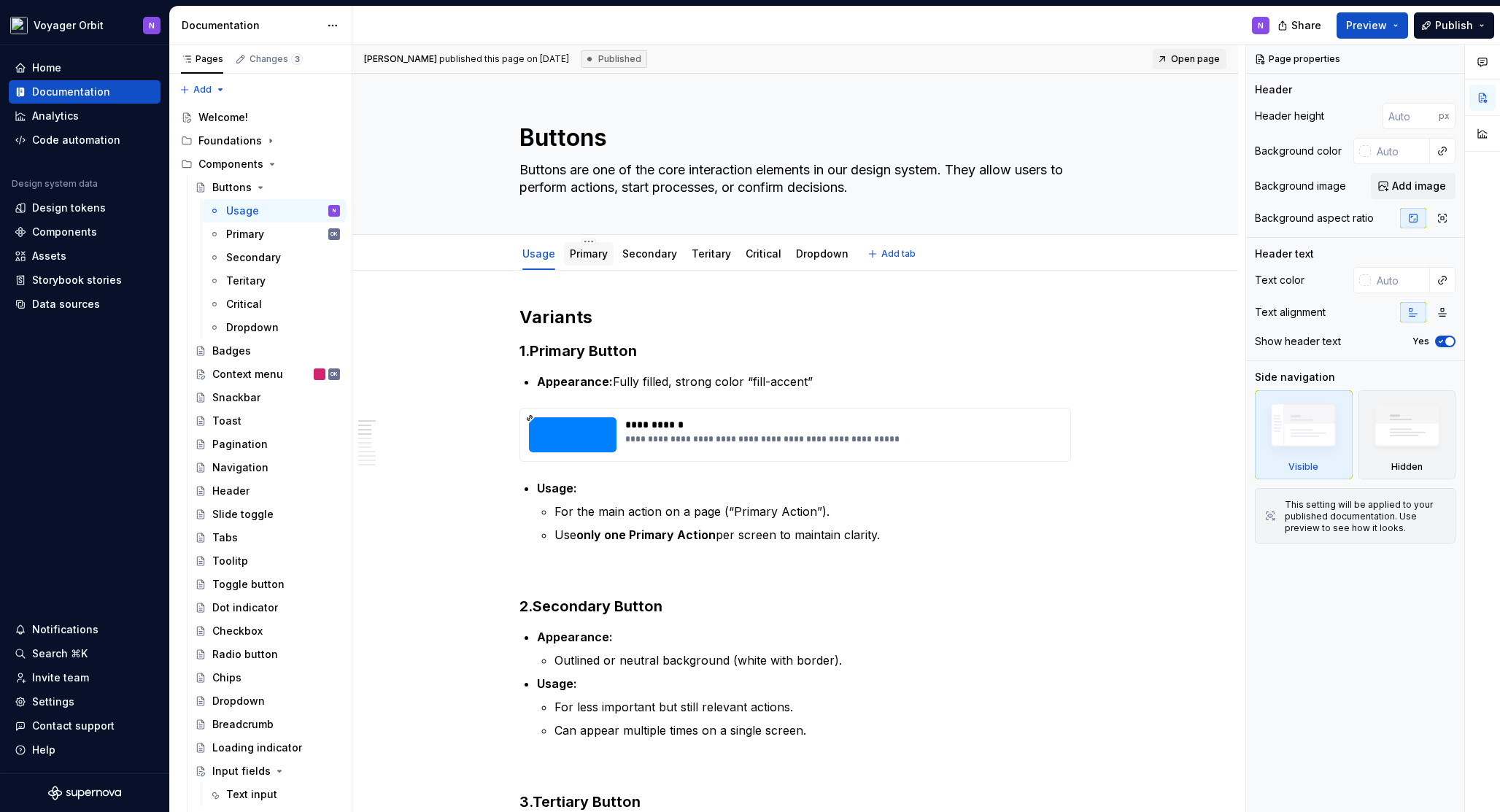
click at [585, 258] on link "Primary" at bounding box center [589, 253] width 38 height 12
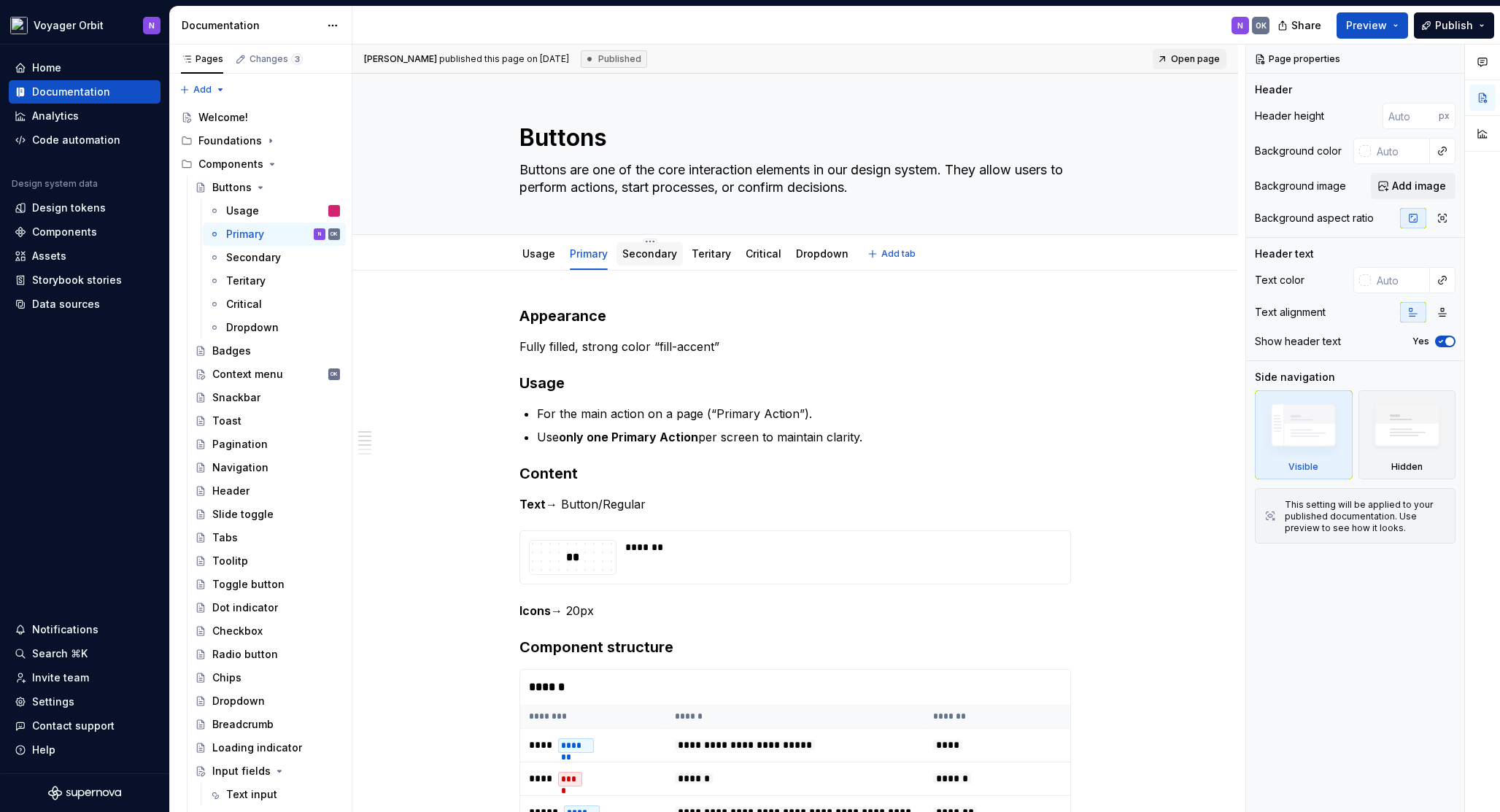
click at [660, 259] on link "Secondary" at bounding box center [650, 253] width 55 height 12
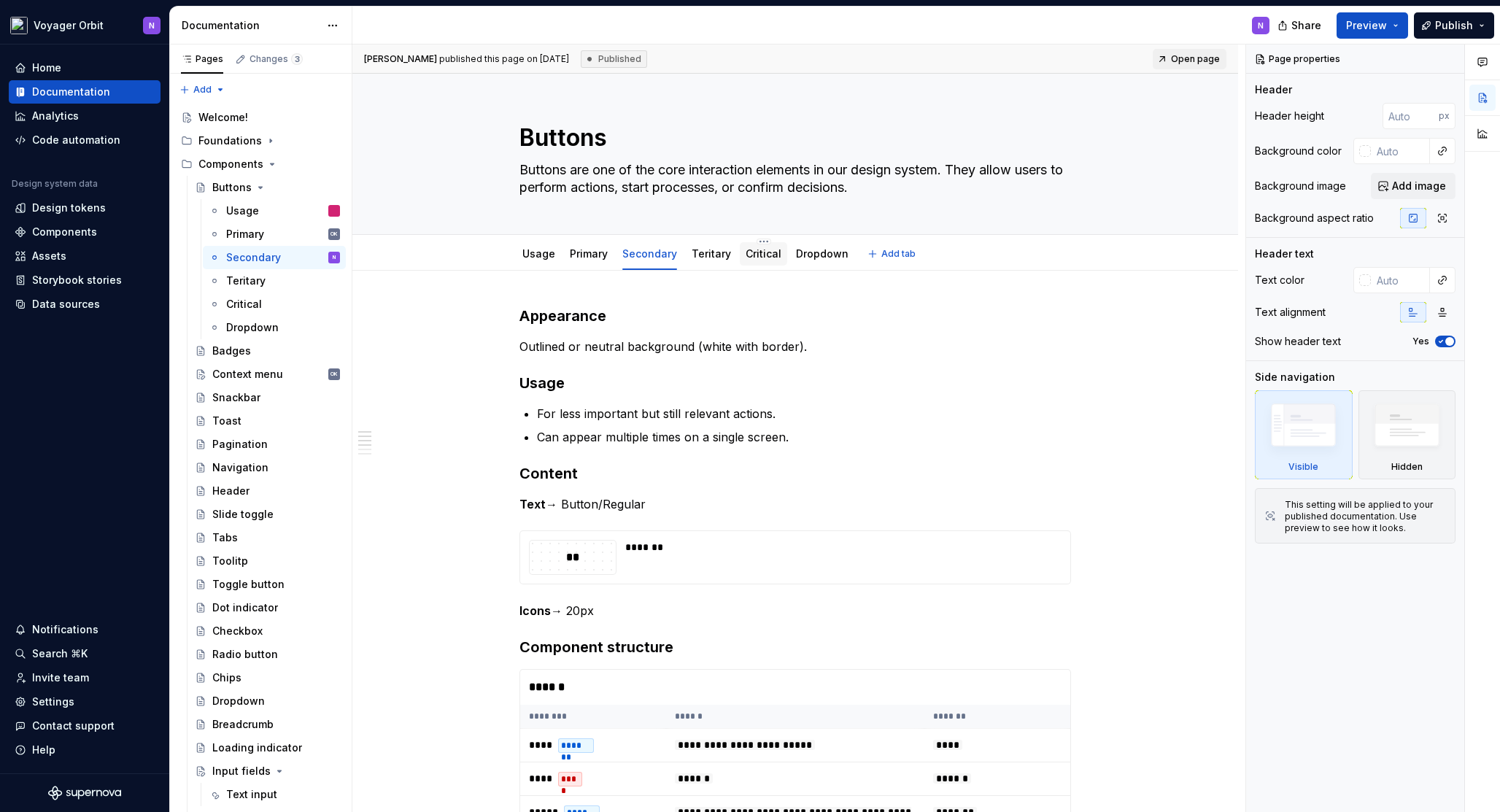
click at [758, 255] on link "Critical" at bounding box center [763, 253] width 36 height 12
click at [699, 254] on link "Teritary" at bounding box center [711, 253] width 40 height 12
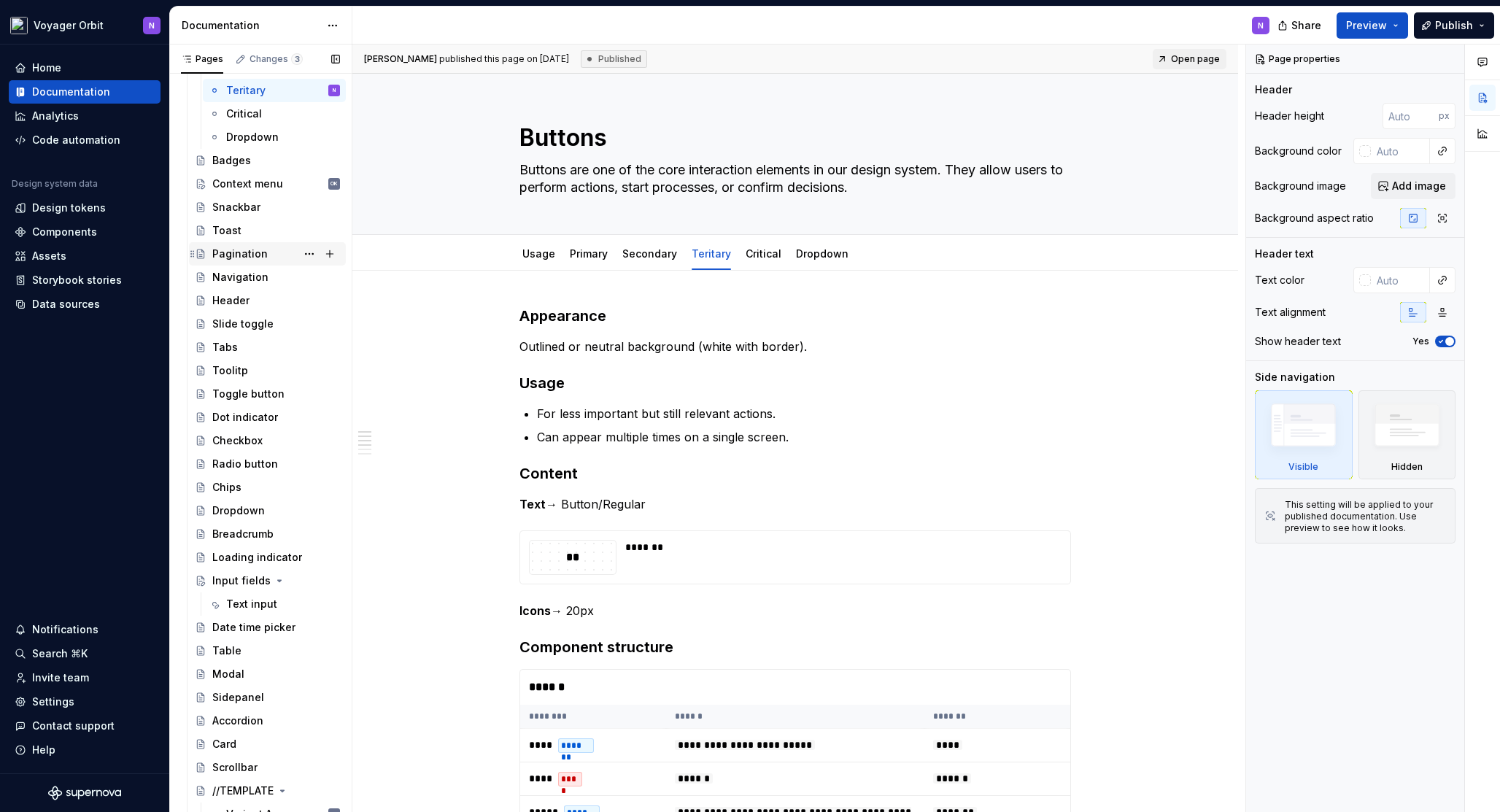
scroll to position [201, 0]
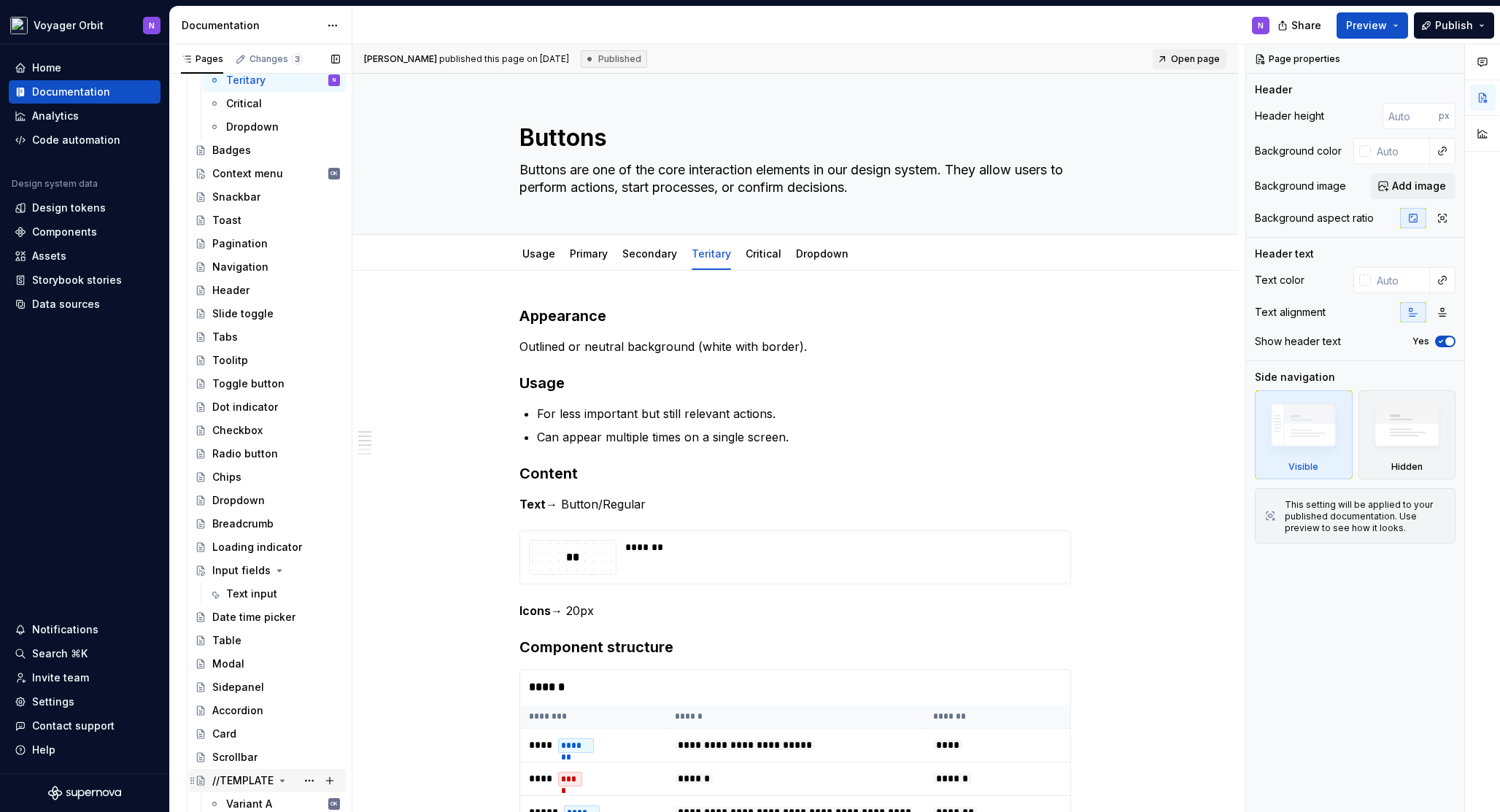
click at [245, 780] on div "//TEMPLATE" at bounding box center [243, 780] width 61 height 14
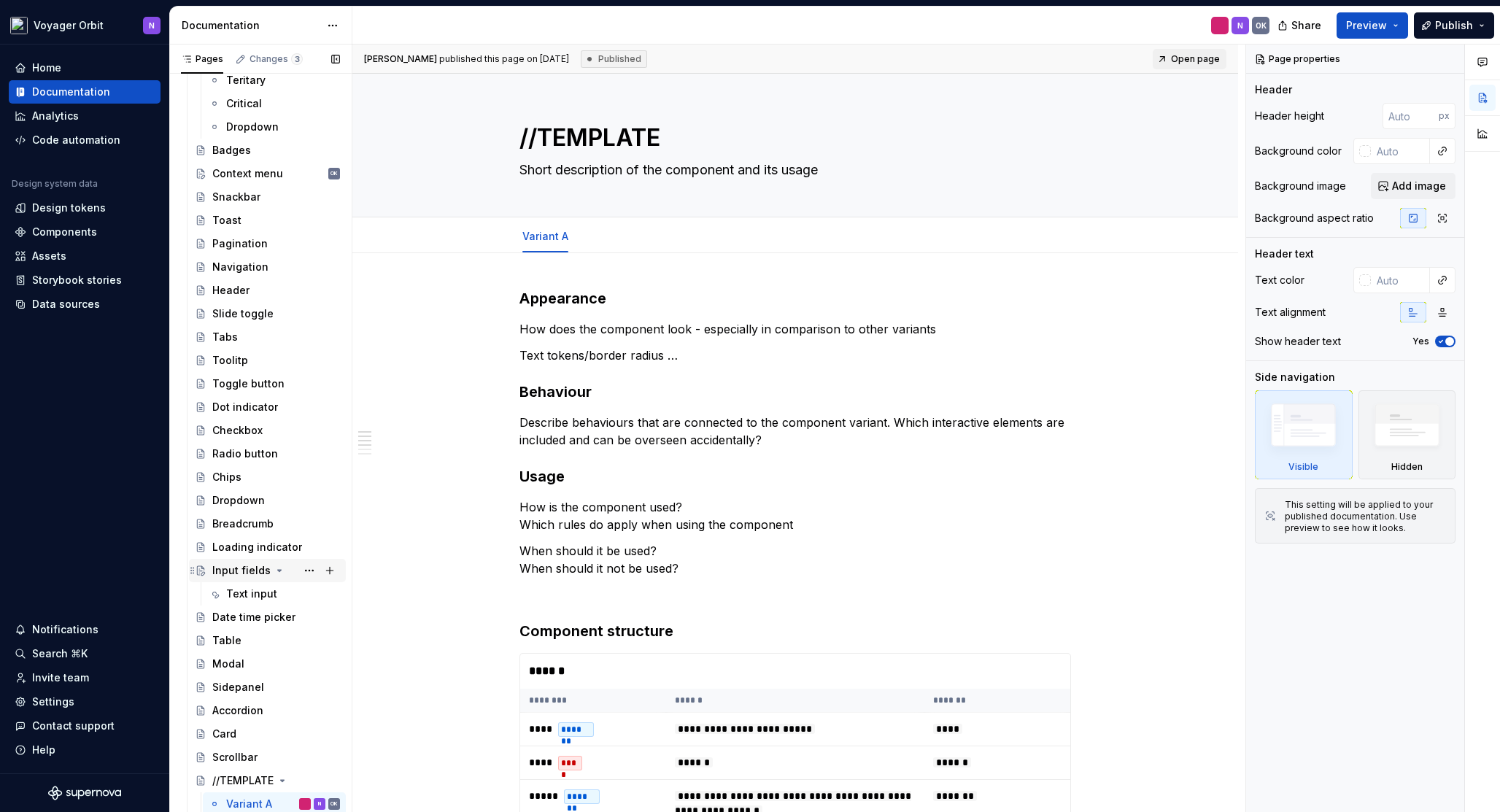
click at [237, 574] on div "Input fields" at bounding box center [241, 570] width 58 height 14
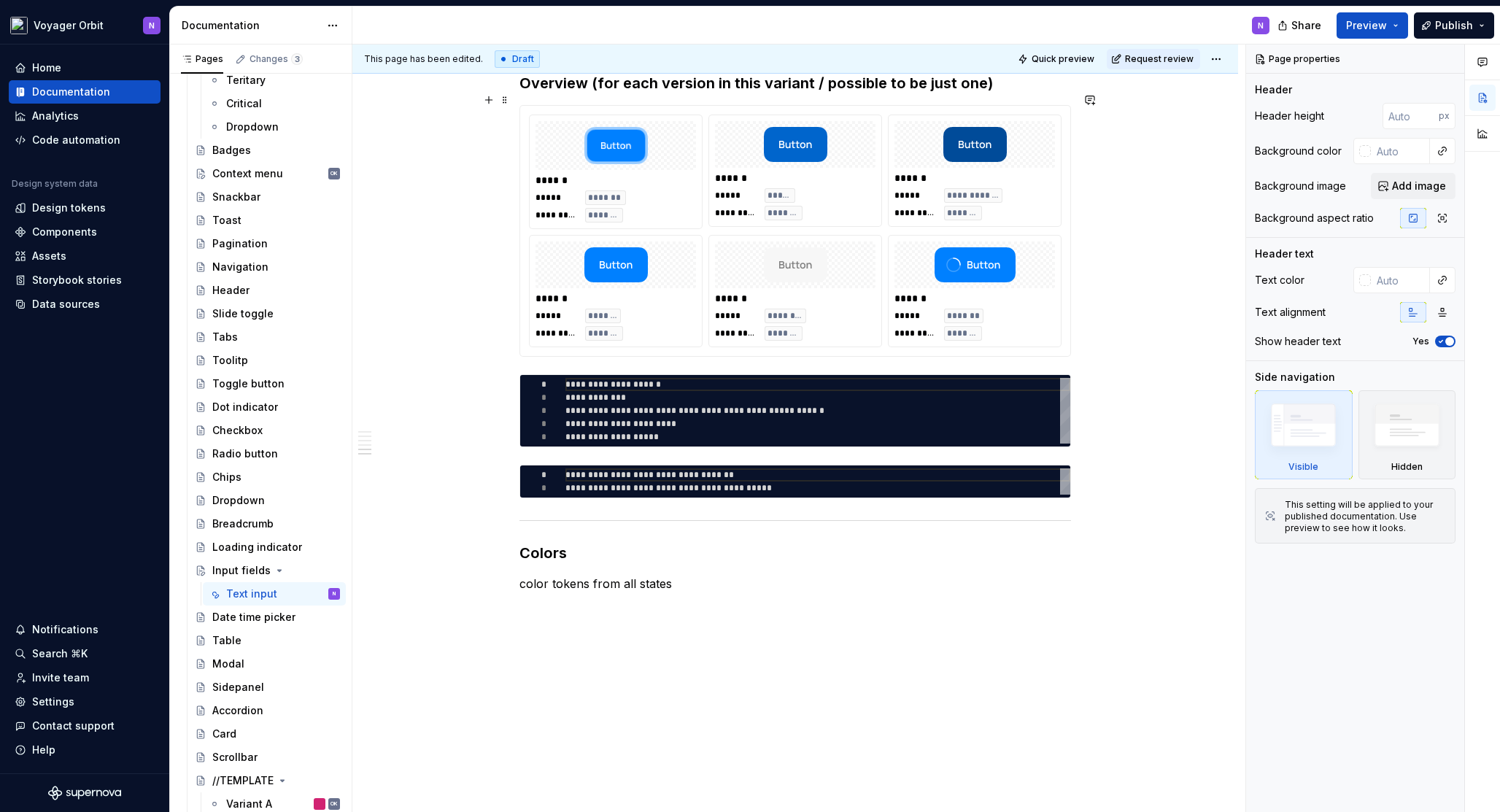
scroll to position [997, 0]
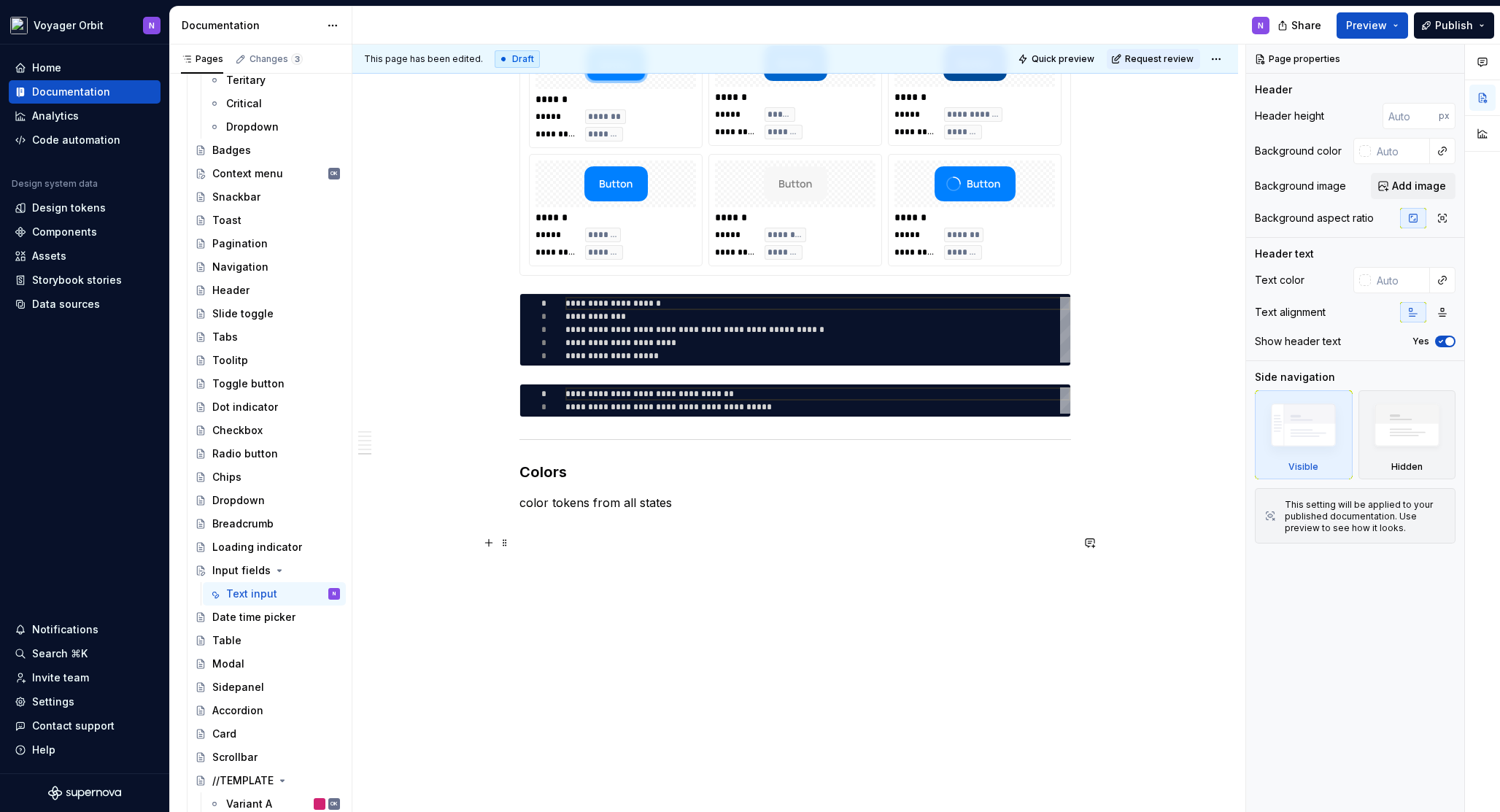
click at [607, 551] on p at bounding box center [795, 555] width 551 height 18
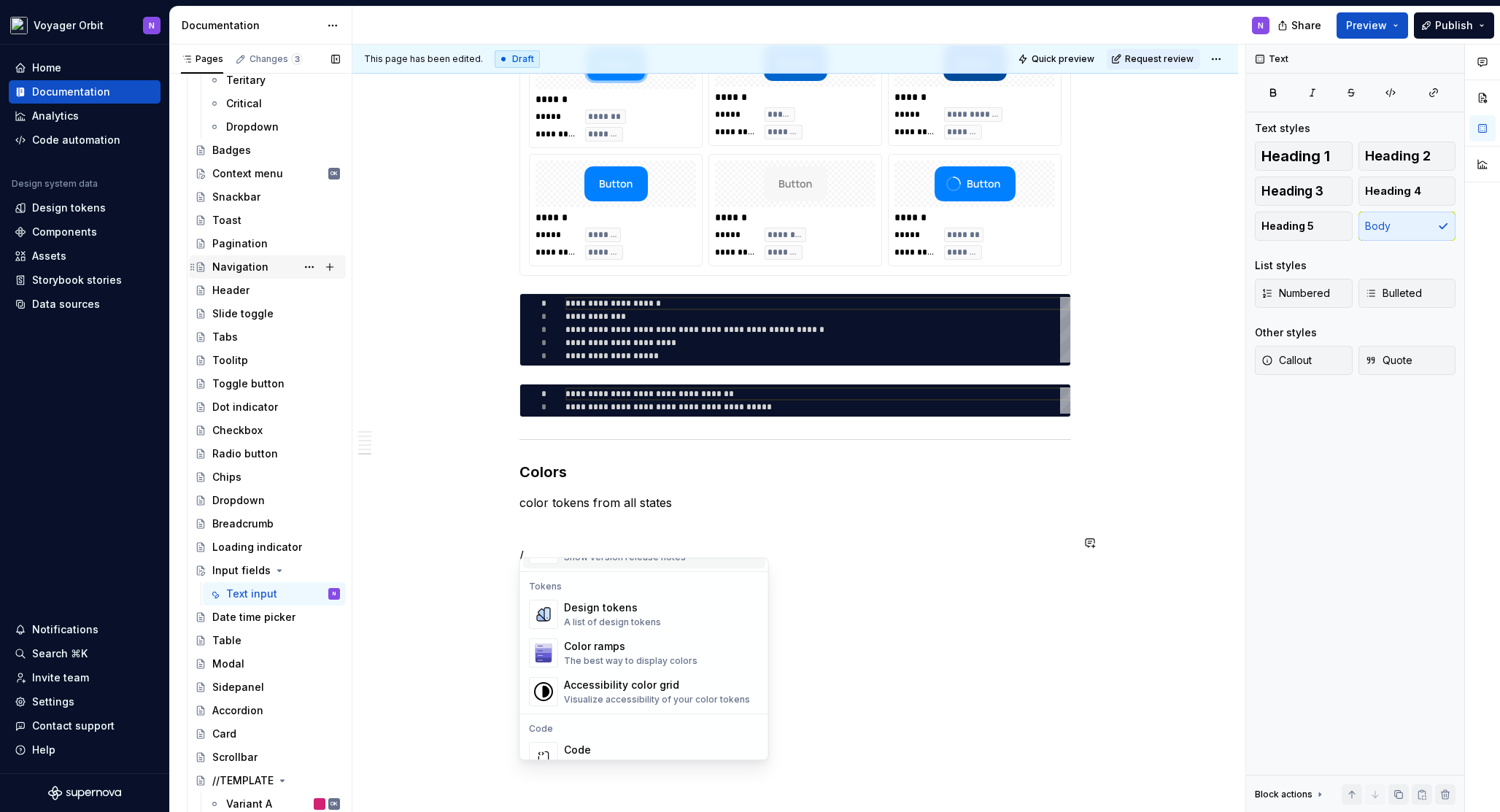
scroll to position [0, 0]
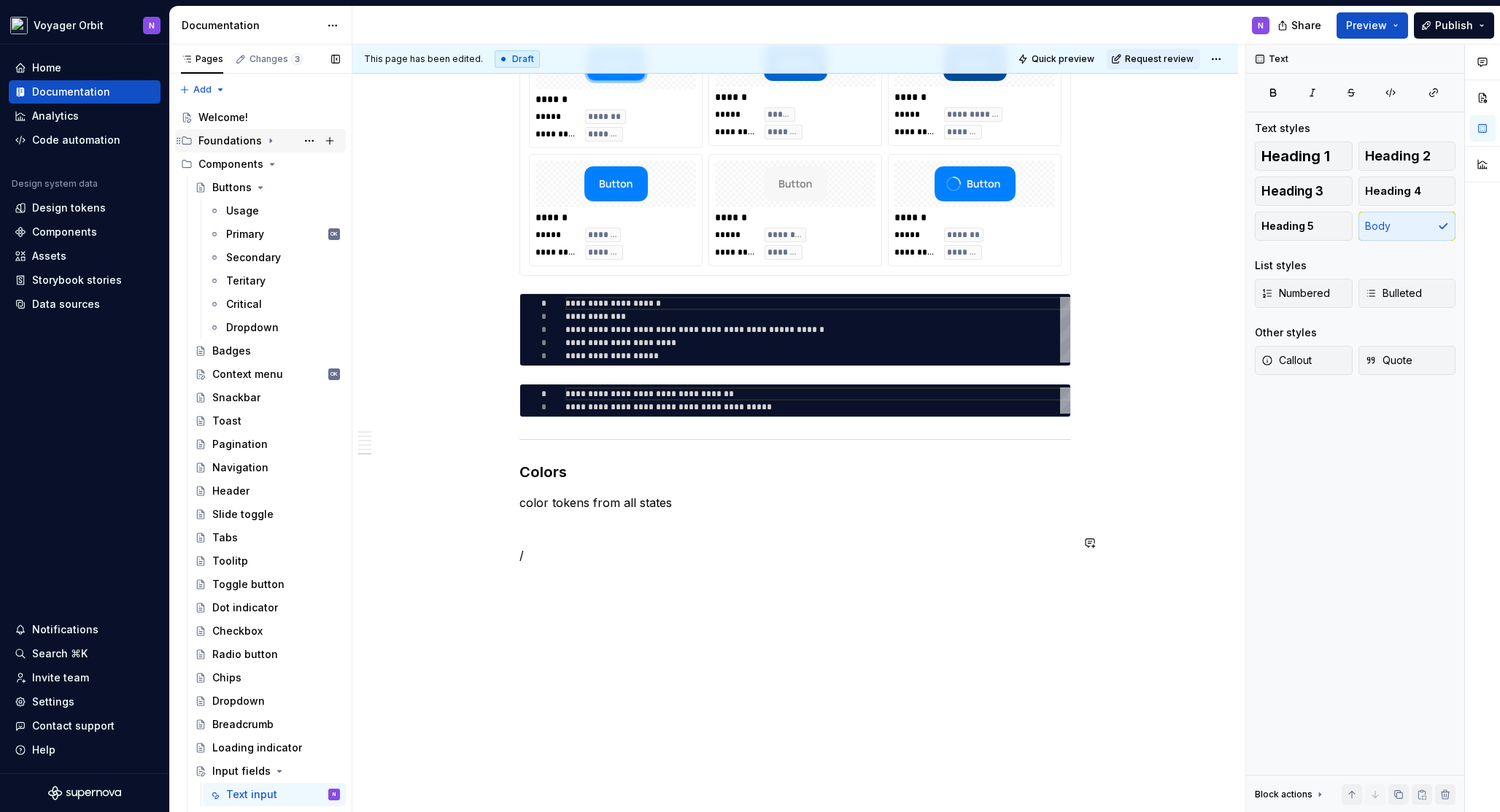
click at [228, 140] on div "Foundations" at bounding box center [230, 140] width 63 height 14
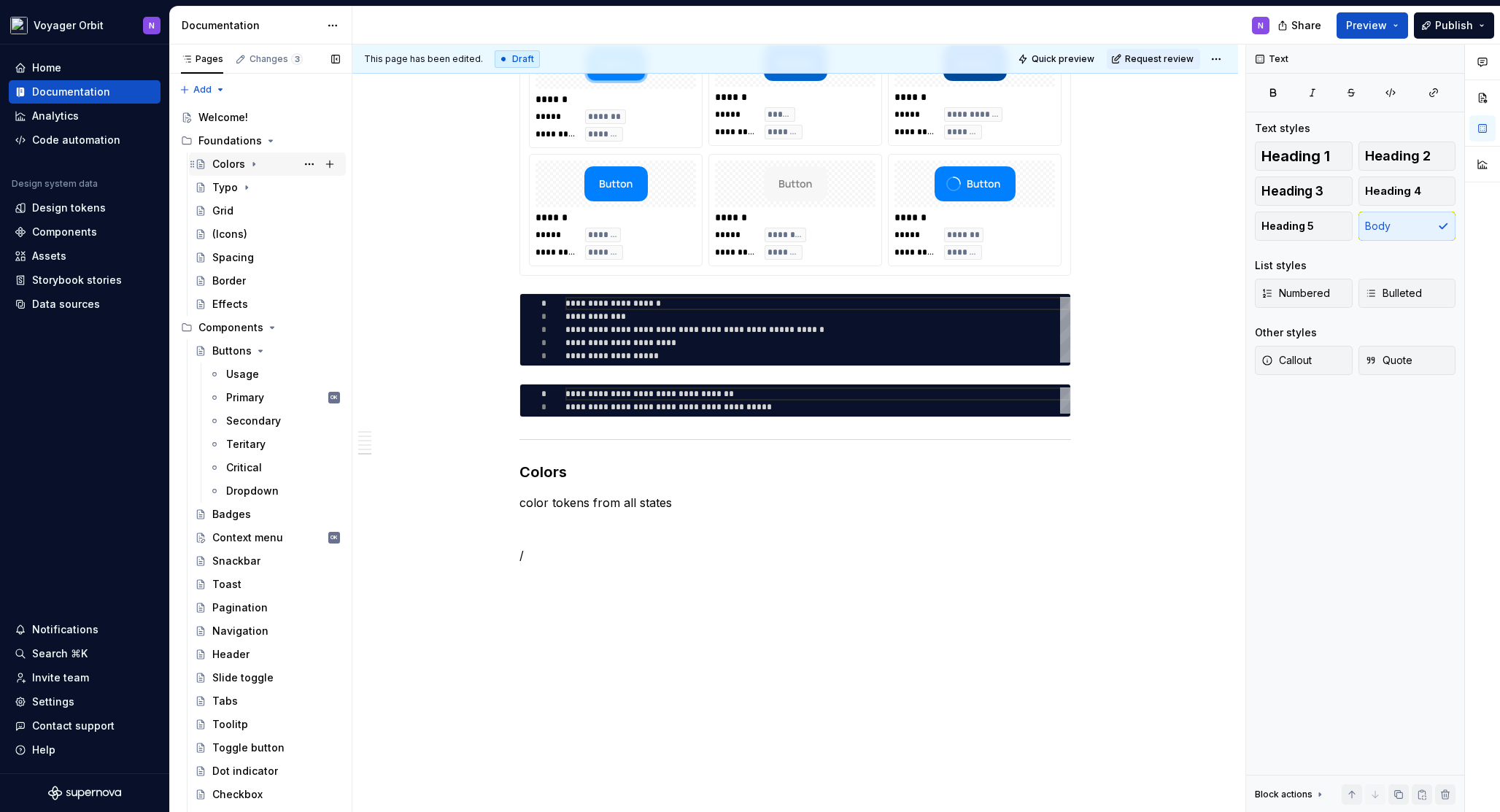
click at [225, 166] on div "Colors" at bounding box center [228, 163] width 33 height 14
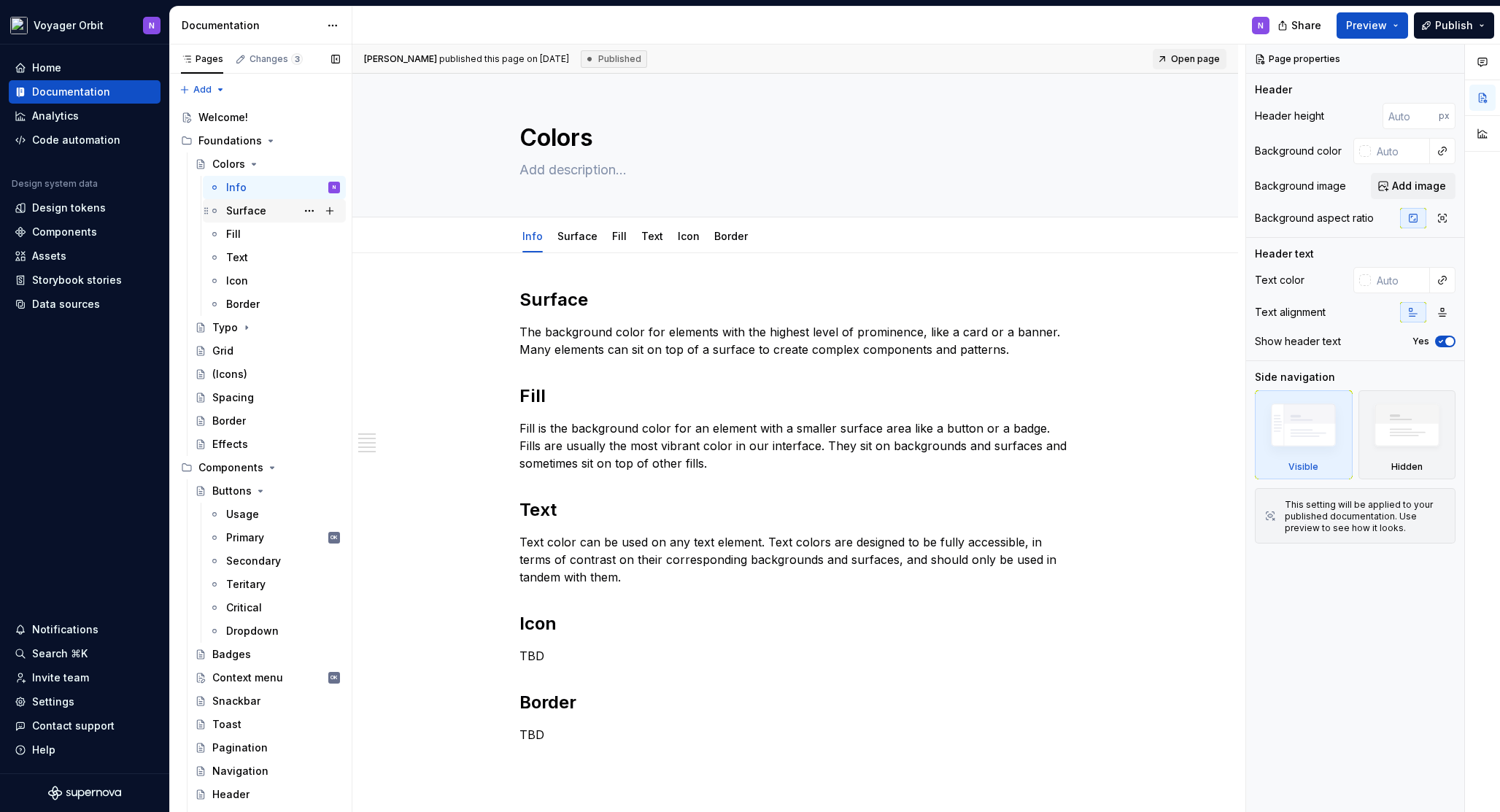
click at [248, 209] on div "Surface" at bounding box center [246, 211] width 40 height 14
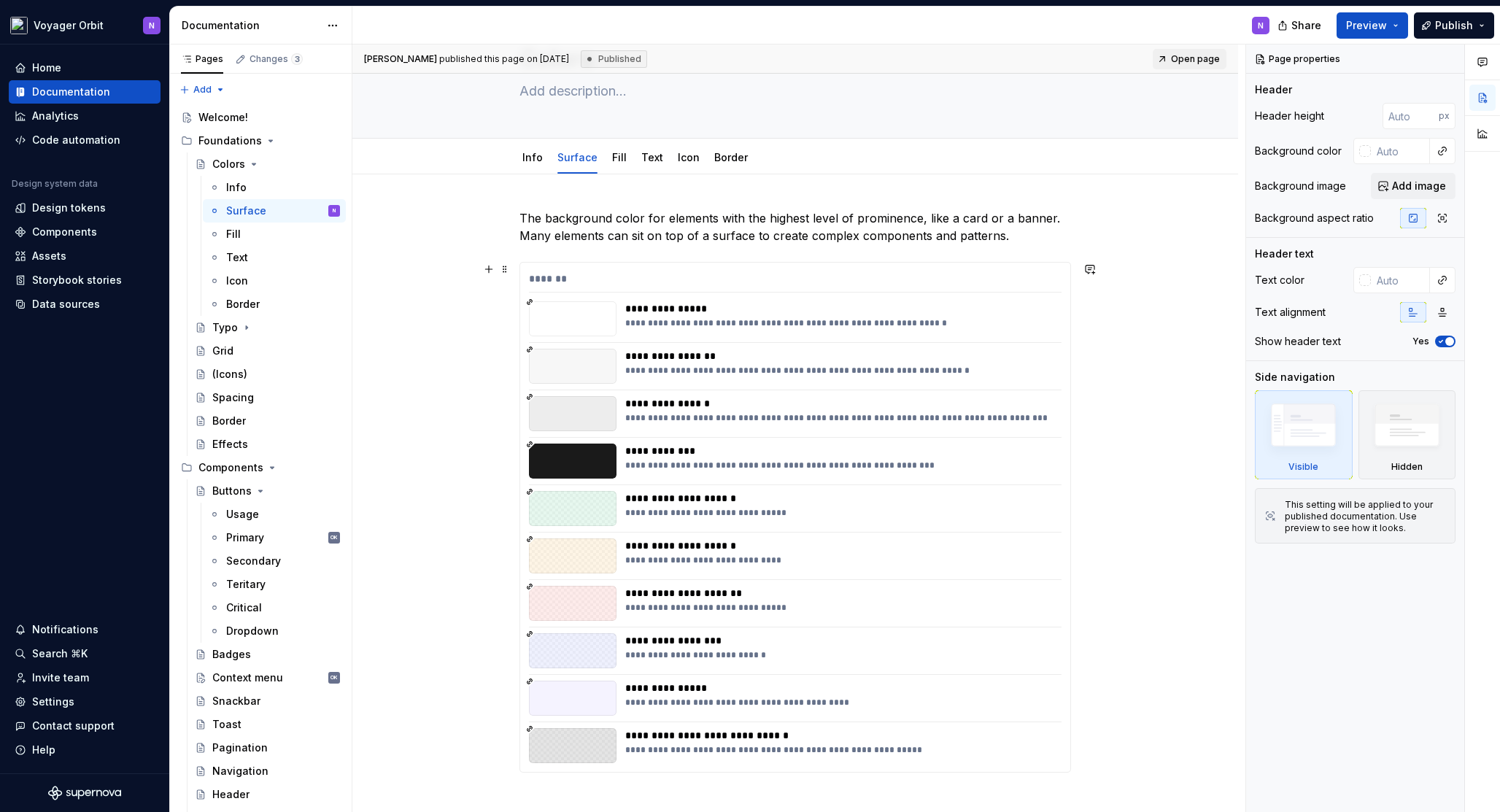
scroll to position [79, 0]
click at [689, 269] on div "**********" at bounding box center [795, 516] width 550 height 509
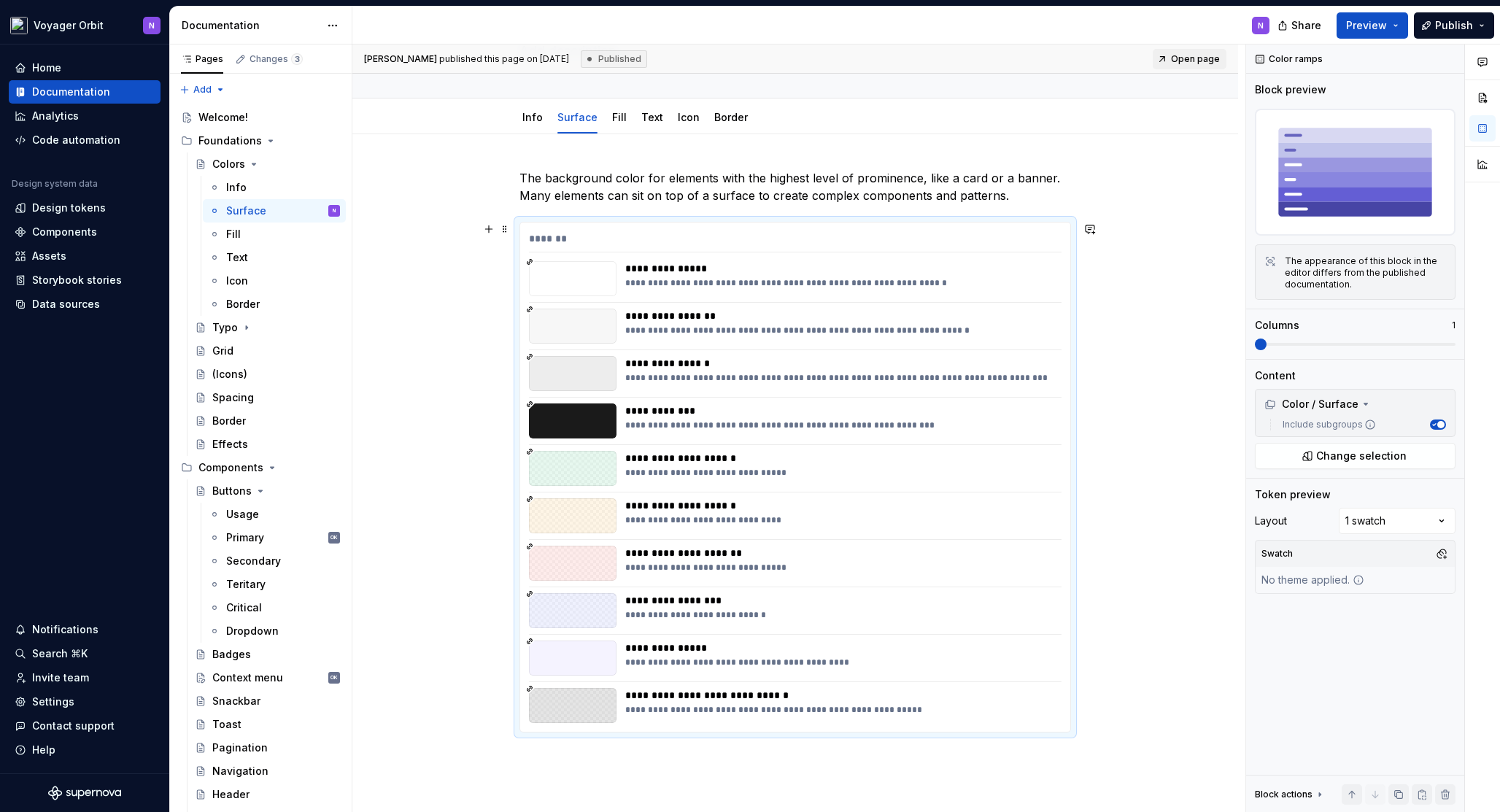
scroll to position [120, 0]
click at [249, 371] on div "(Icons)" at bounding box center [276, 374] width 127 height 21
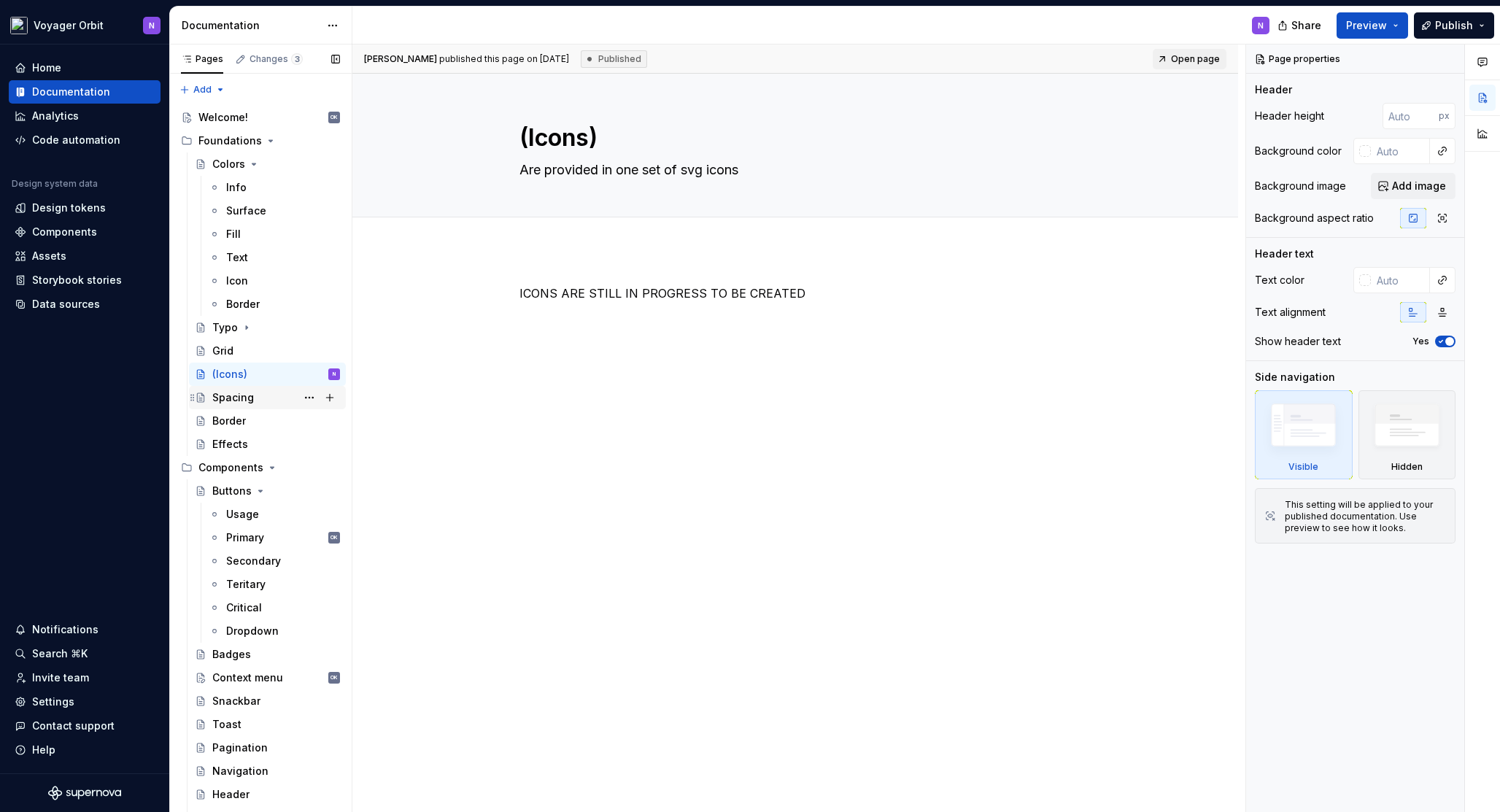
click at [254, 392] on div "Spacing" at bounding box center [276, 397] width 127 height 21
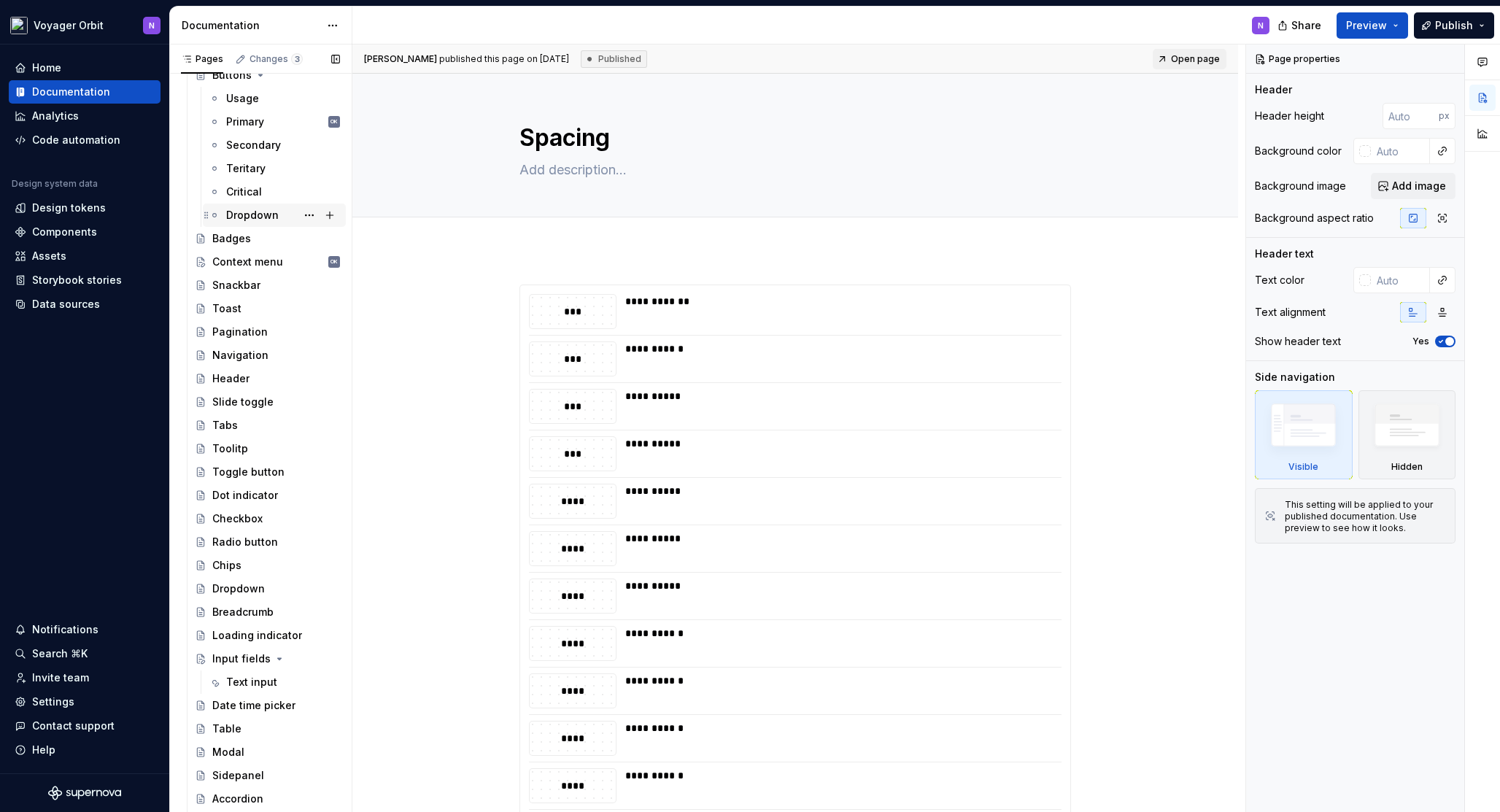
scroll to position [423, 0]
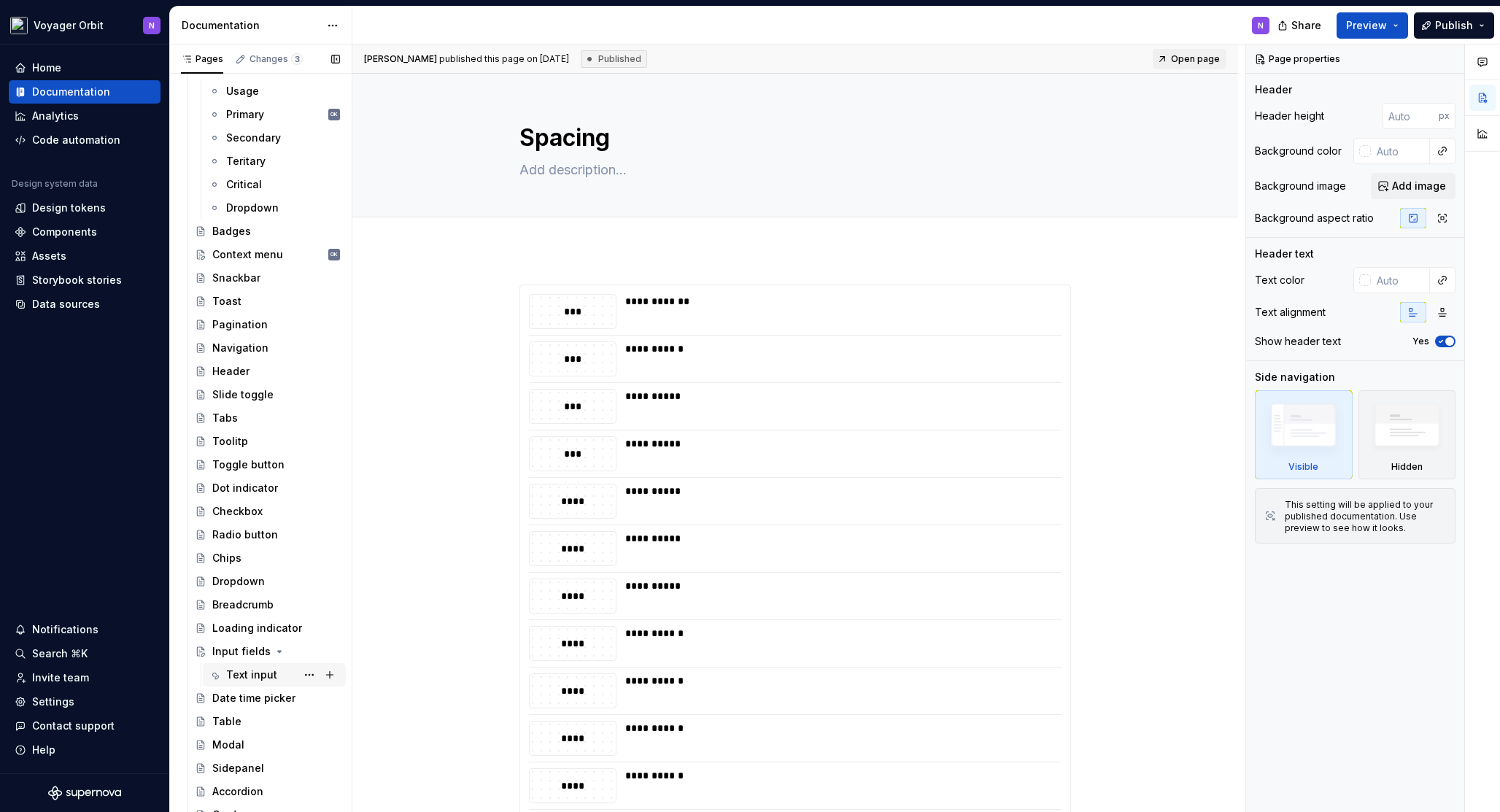
click at [253, 676] on div "Text input" at bounding box center [251, 674] width 51 height 14
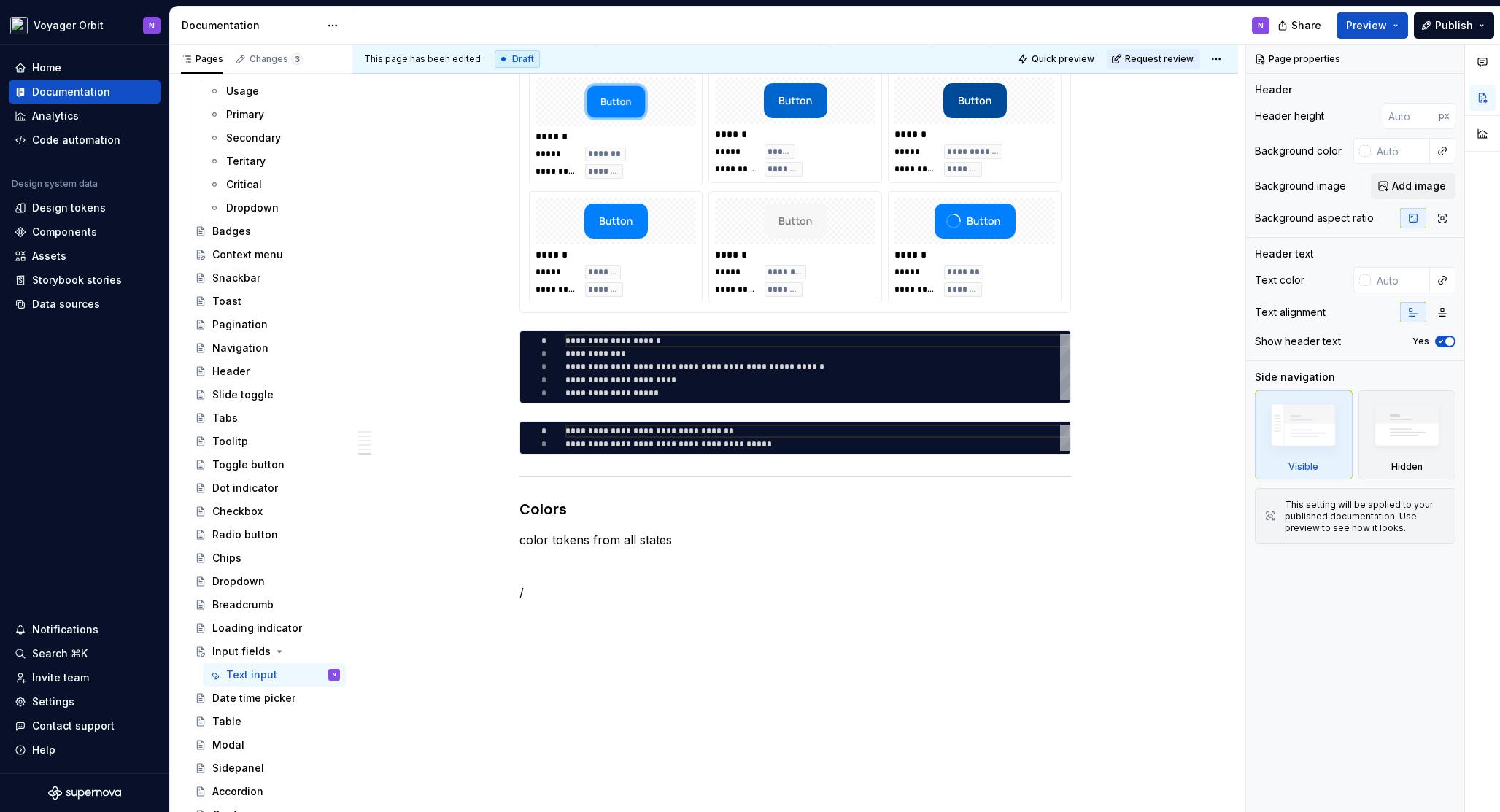
scroll to position [997, 0]
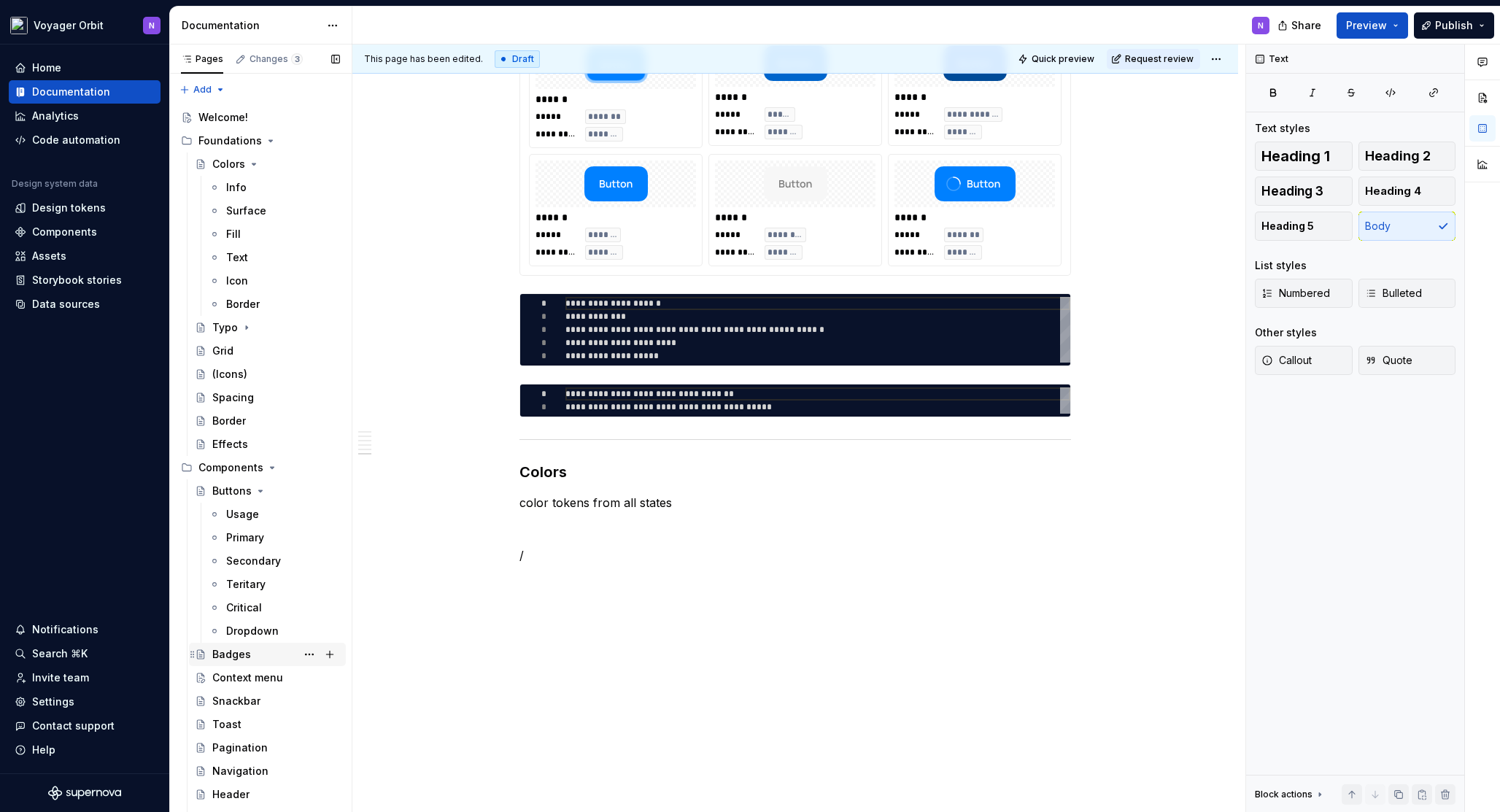
scroll to position [14, 0]
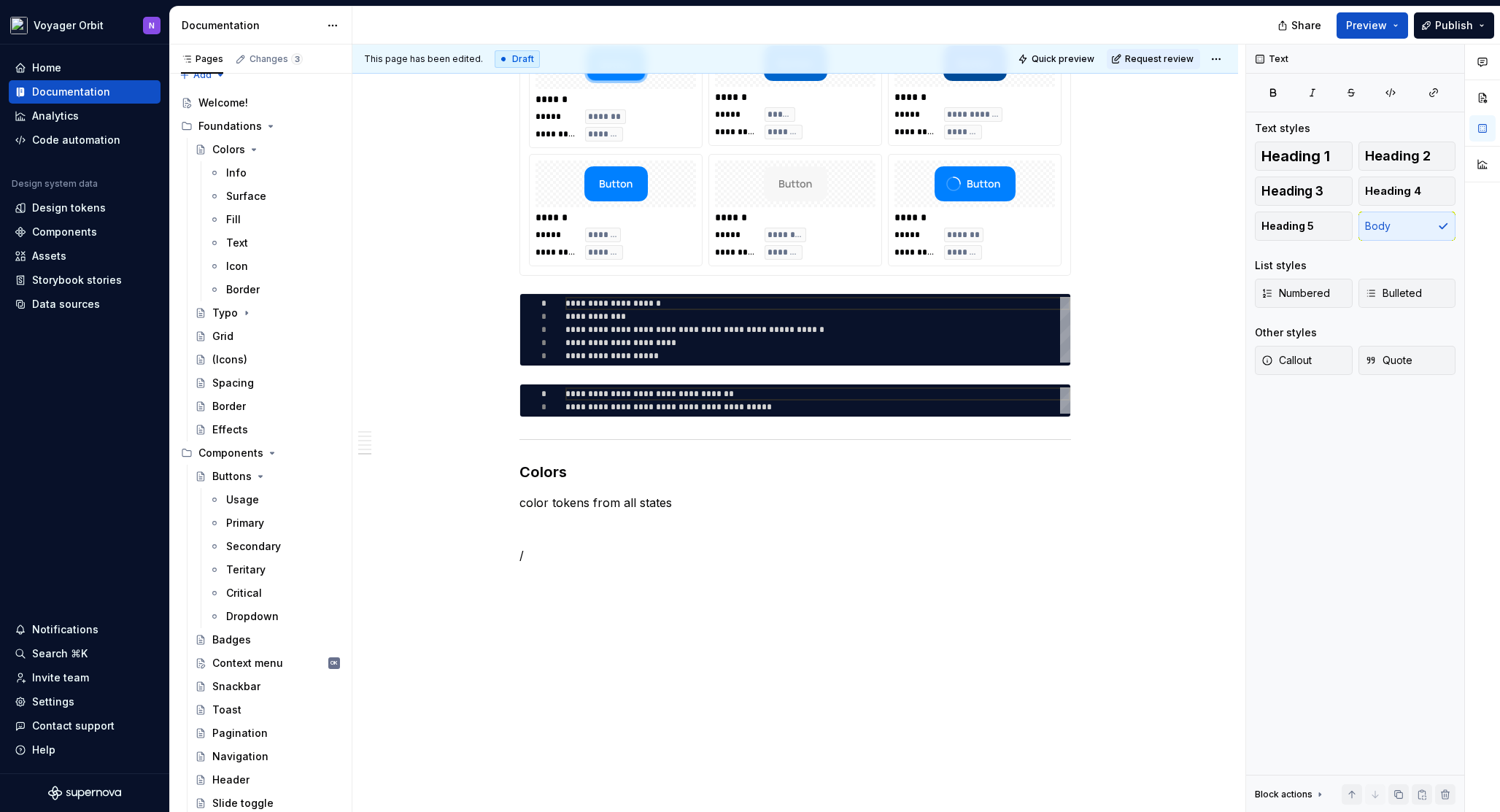
type textarea "*"
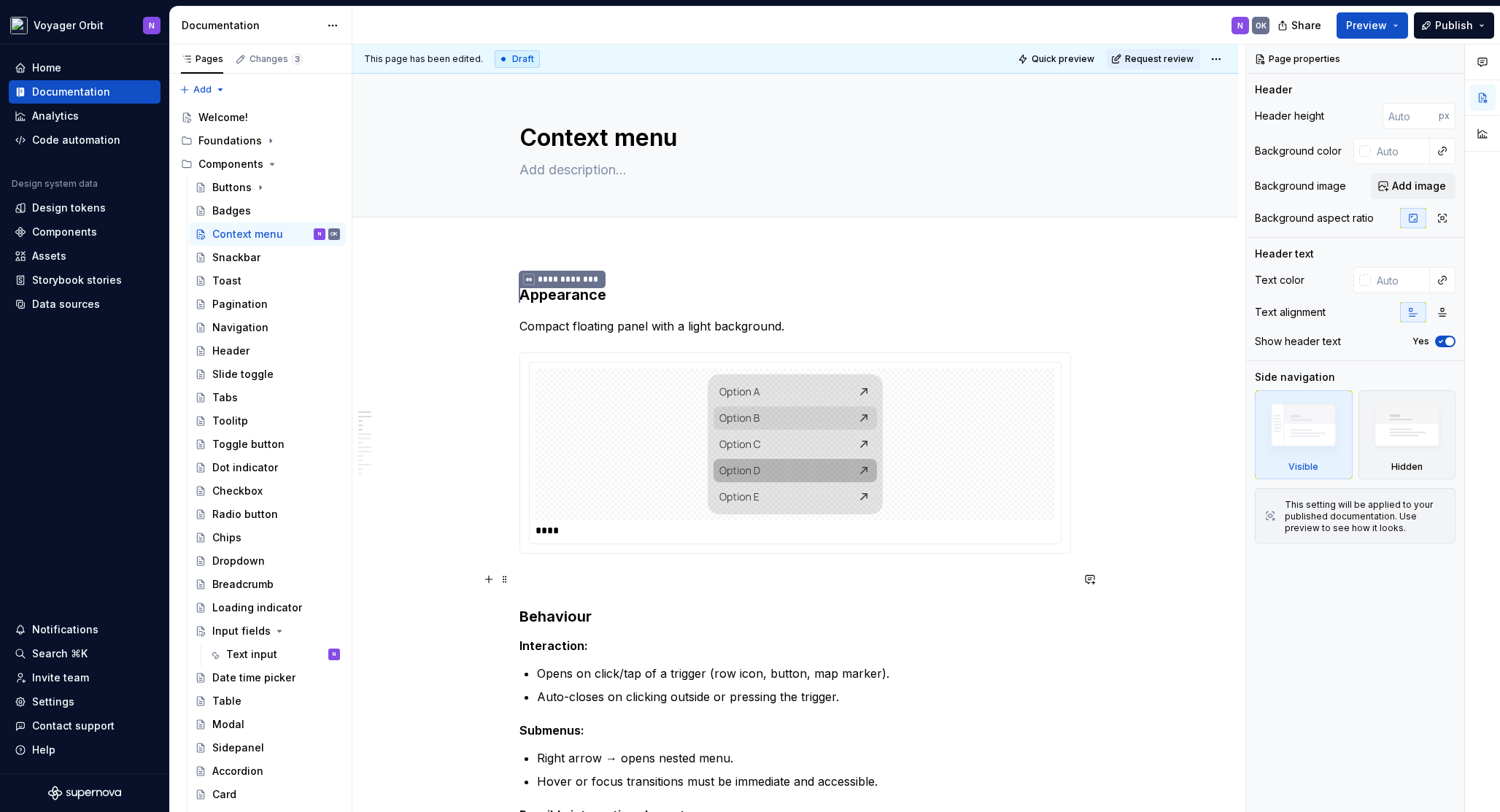
click at [615, 577] on p at bounding box center [795, 579] width 551 height 18
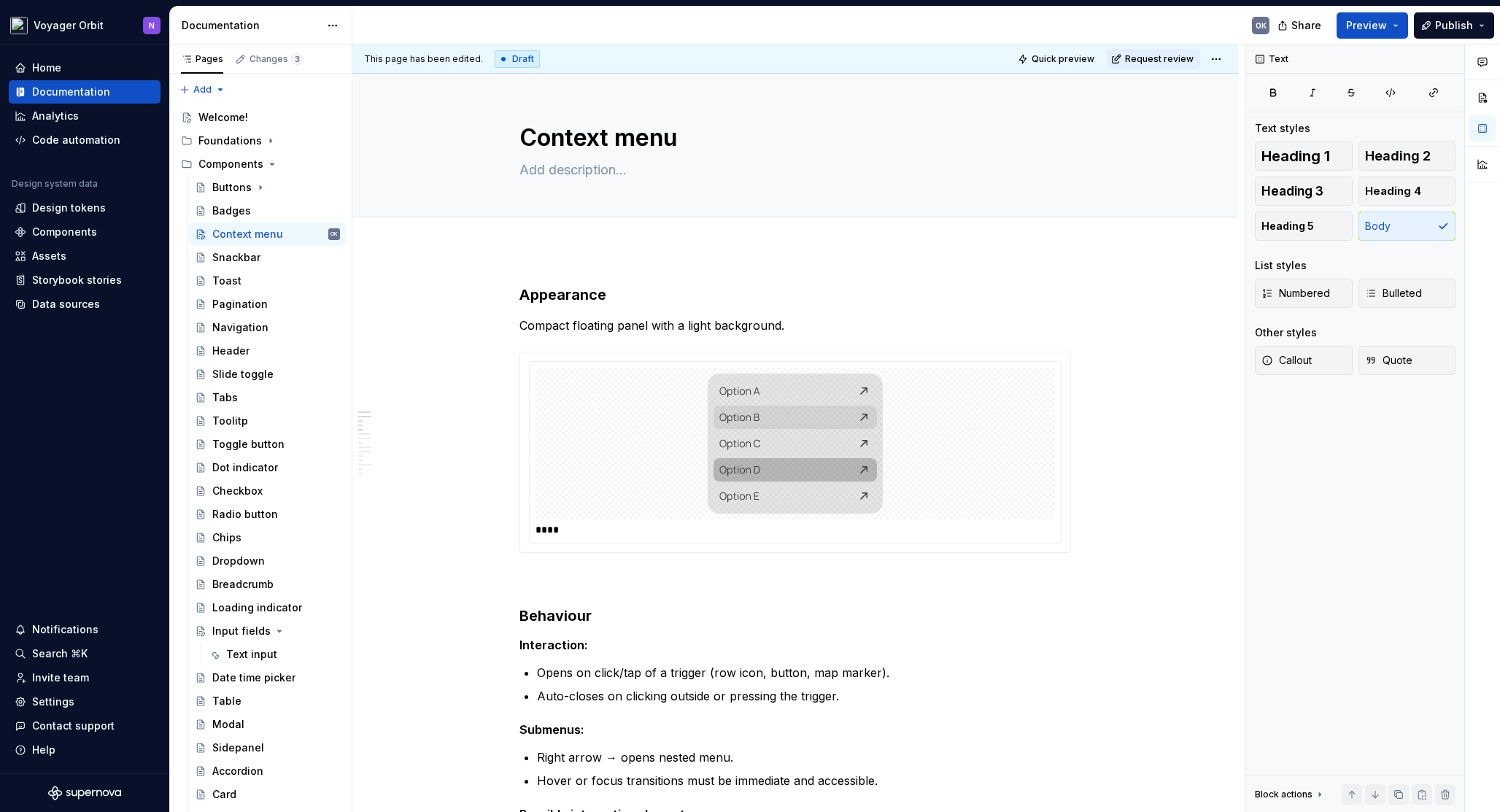
type textarea "*"
